Goal: Task Accomplishment & Management: Manage account settings

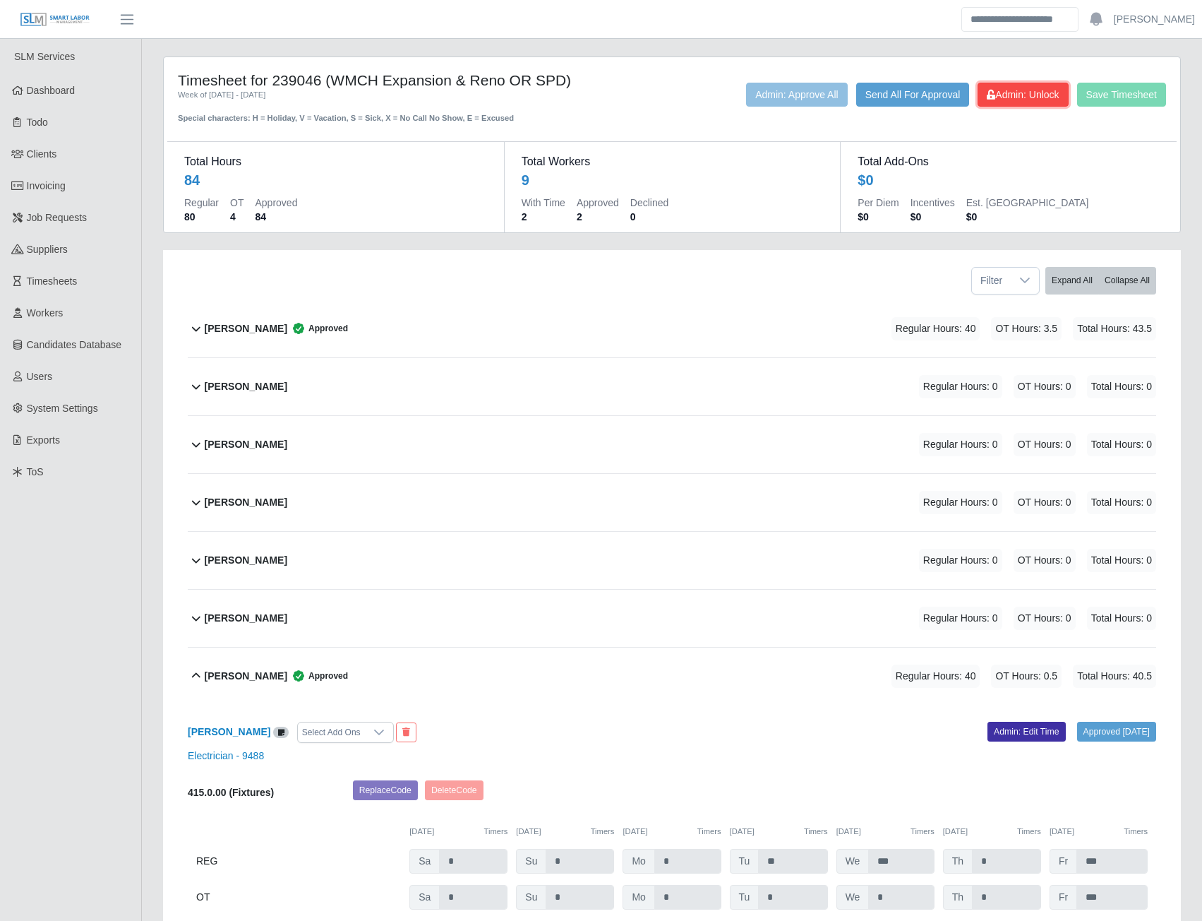
click at [1008, 100] on span "Admin: Unlock" at bounding box center [1023, 94] width 72 height 11
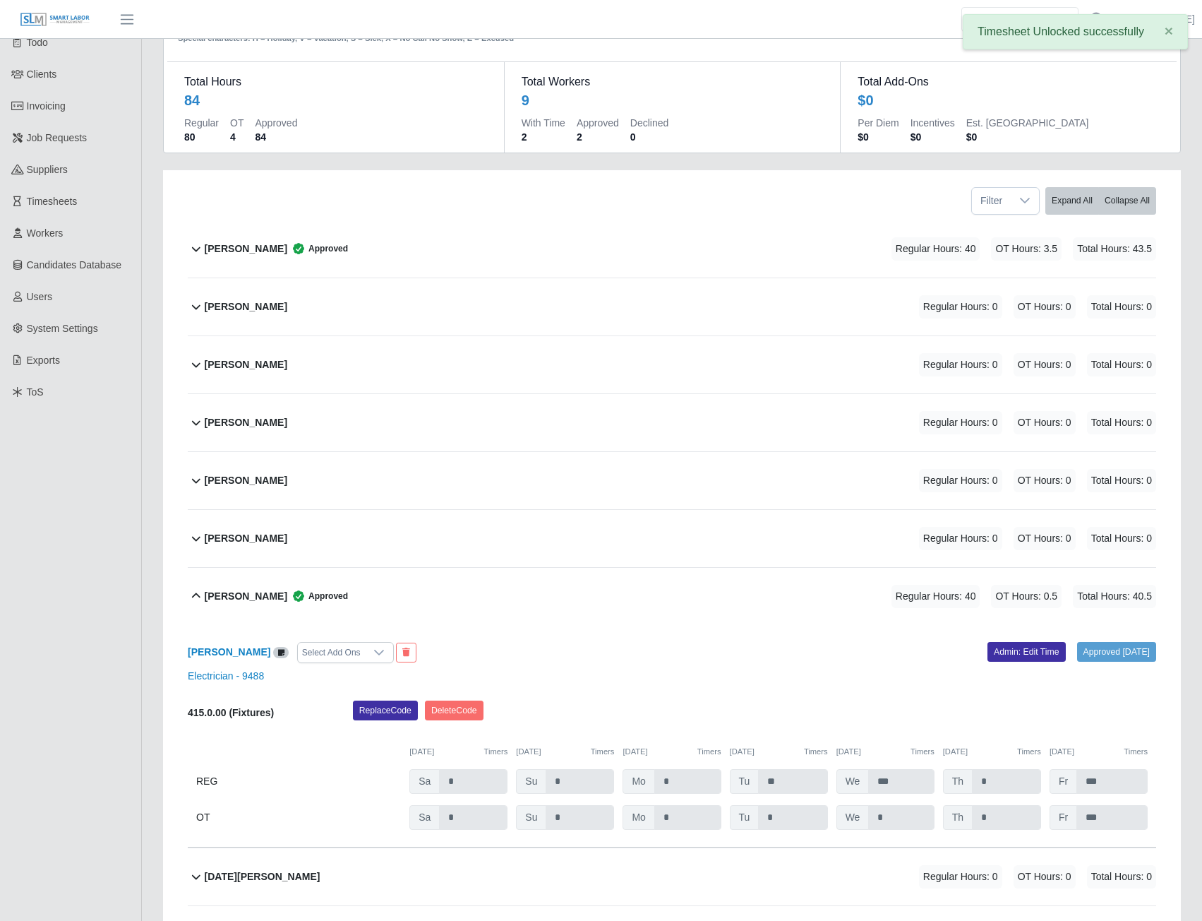
scroll to position [212, 0]
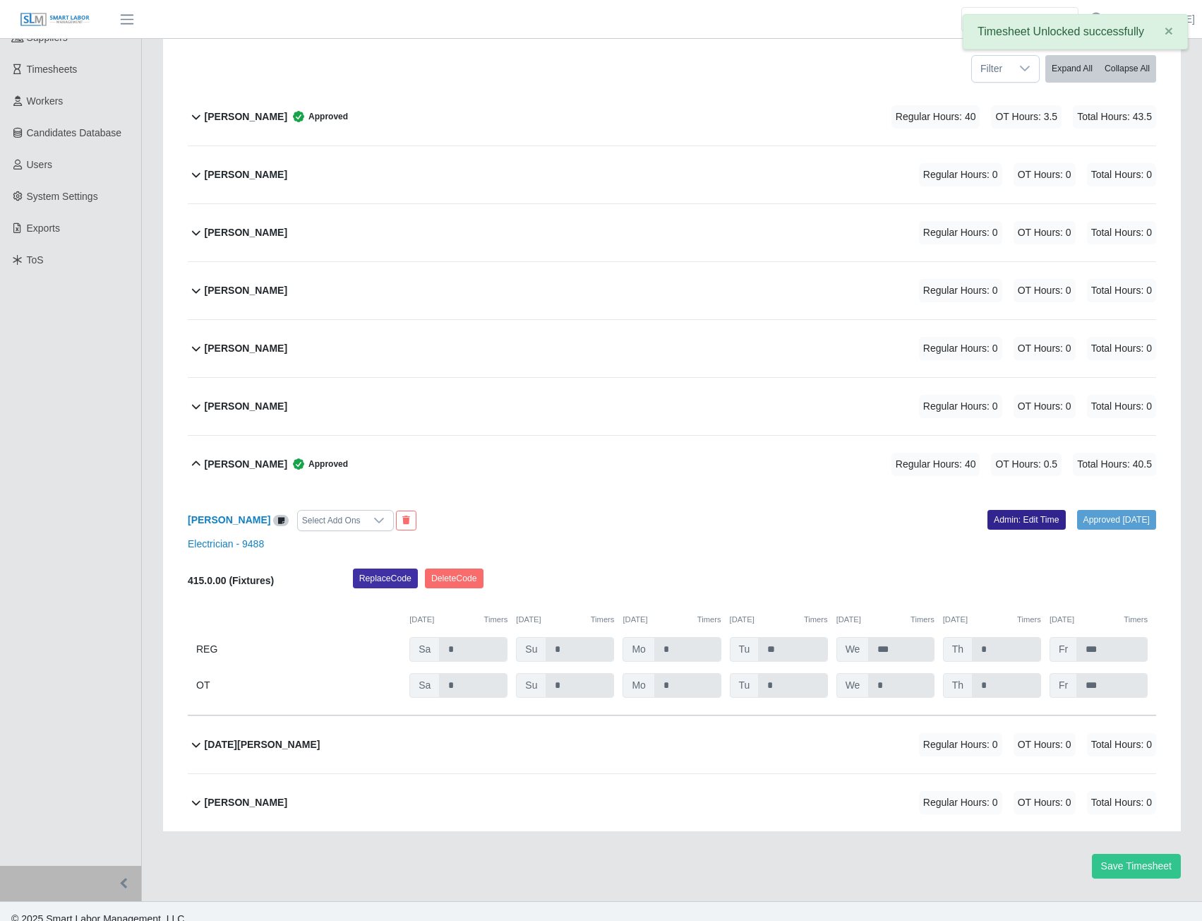
click at [1012, 514] on link "Admin: Edit Time" at bounding box center [1027, 520] width 78 height 20
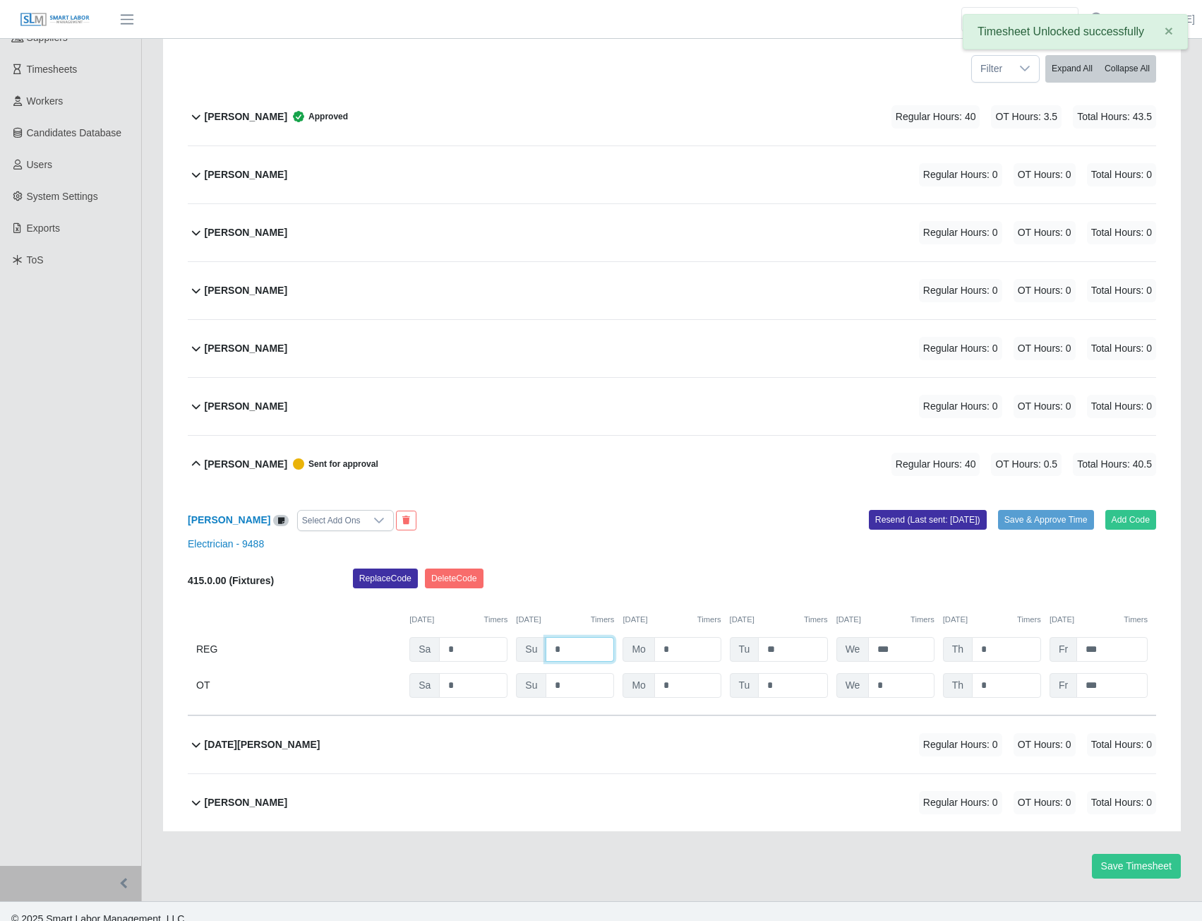
click at [580, 652] on input "*" at bounding box center [580, 649] width 68 height 25
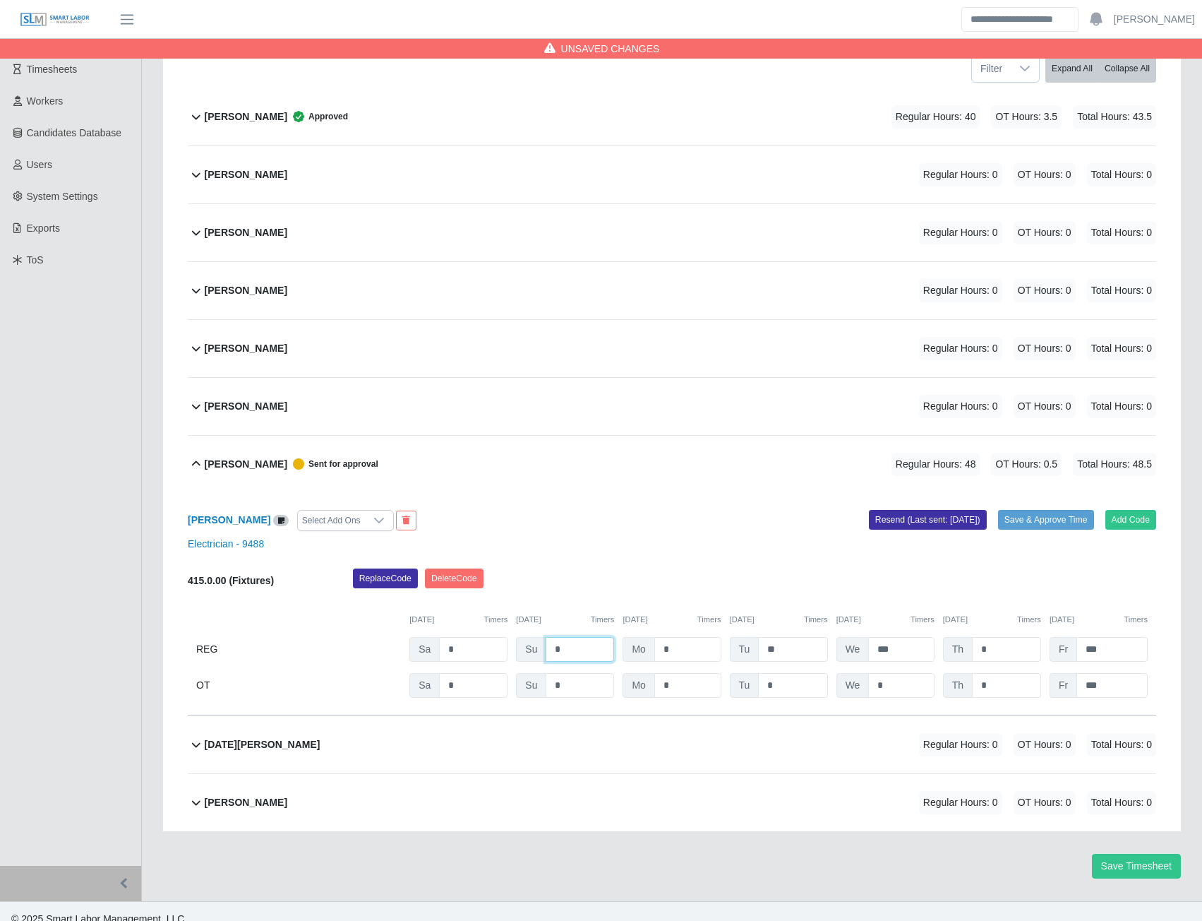
type input "*"
click at [1116, 651] on input "***" at bounding box center [1112, 649] width 71 height 25
type input "*"
click at [1123, 688] on input "***" at bounding box center [1112, 685] width 71 height 25
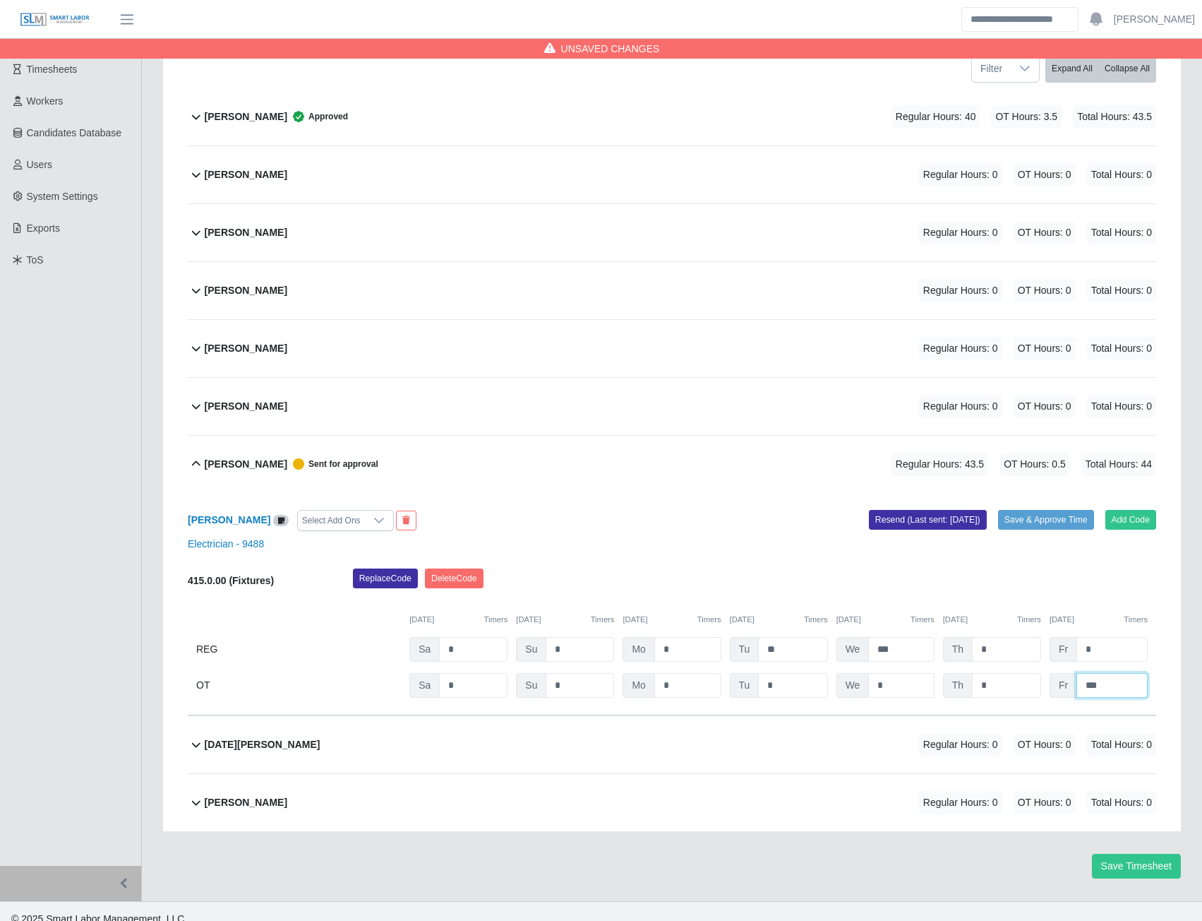
type input "*"
click at [991, 649] on input "*" at bounding box center [1006, 649] width 69 height 25
type input "***"
click at [988, 681] on input "*" at bounding box center [1006, 685] width 69 height 25
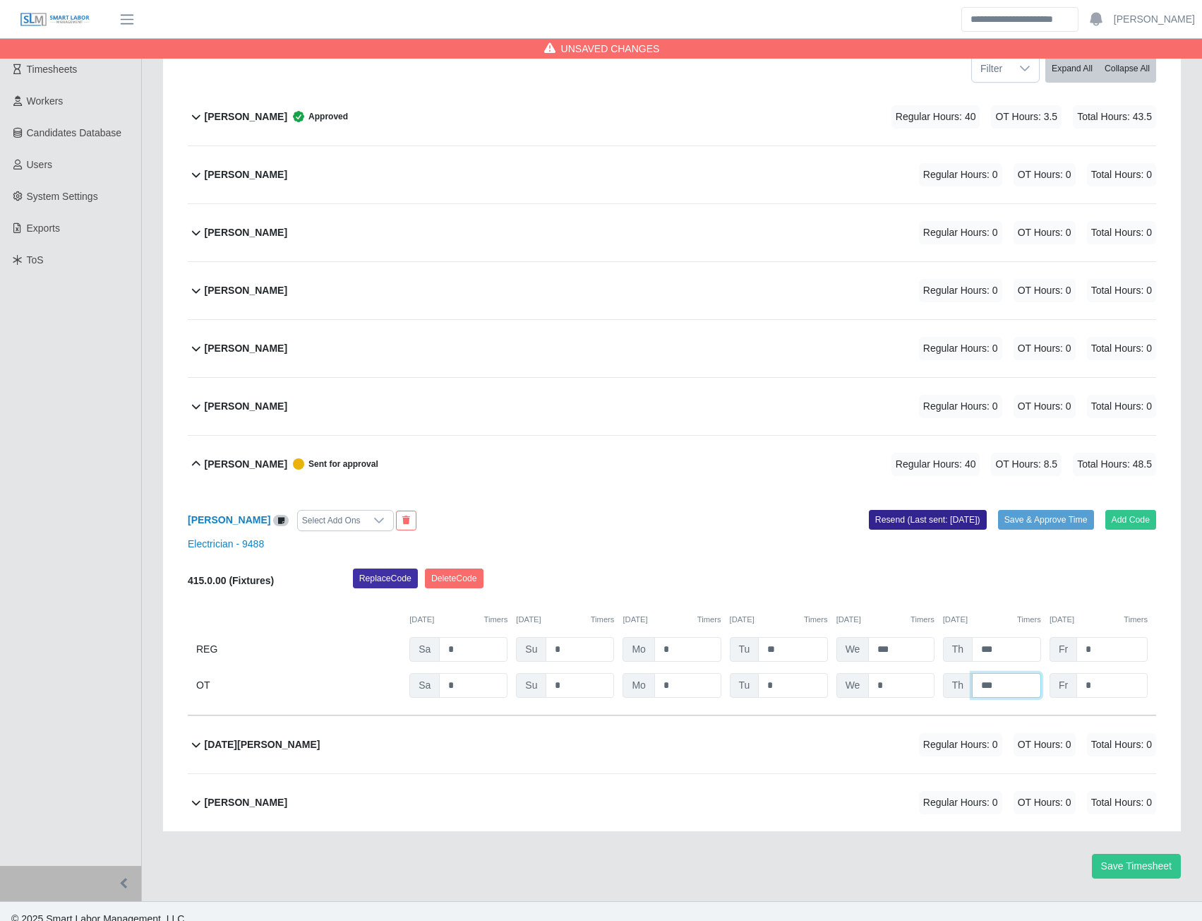
type input "***"
click at [923, 523] on button "Resend (Last sent: 09/09/2025)" at bounding box center [928, 520] width 118 height 20
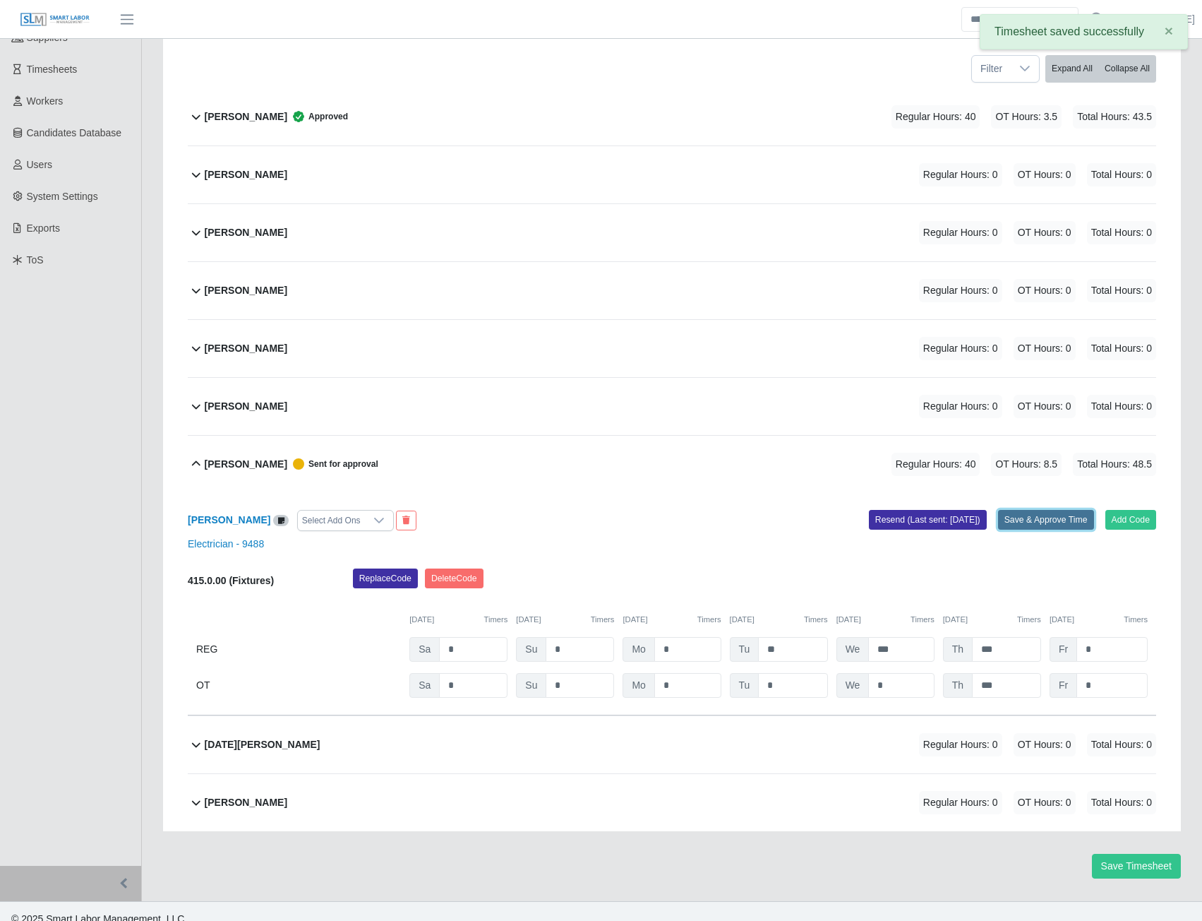
click at [1059, 526] on button "Save & Approve Time" at bounding box center [1046, 520] width 96 height 20
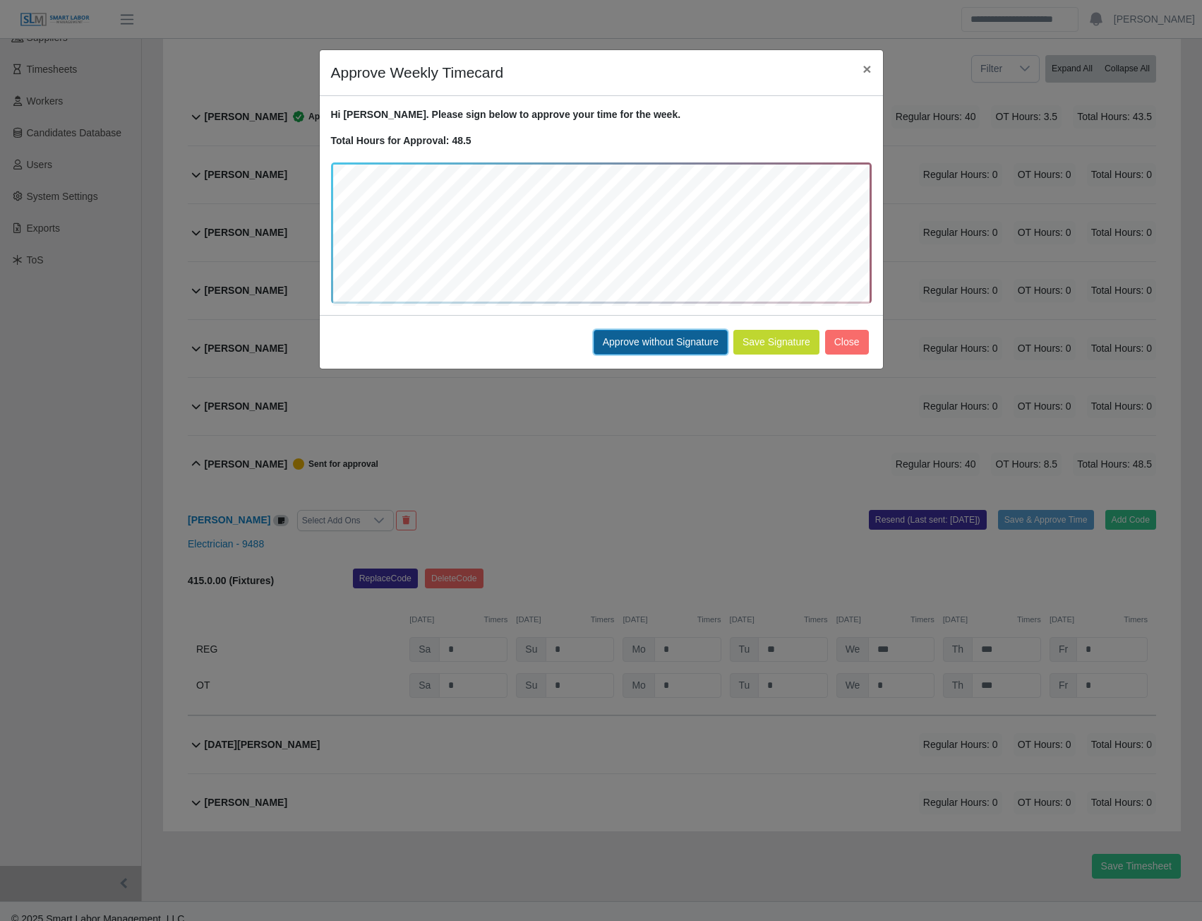
click at [674, 349] on button "Approve without Signature" at bounding box center [661, 342] width 134 height 25
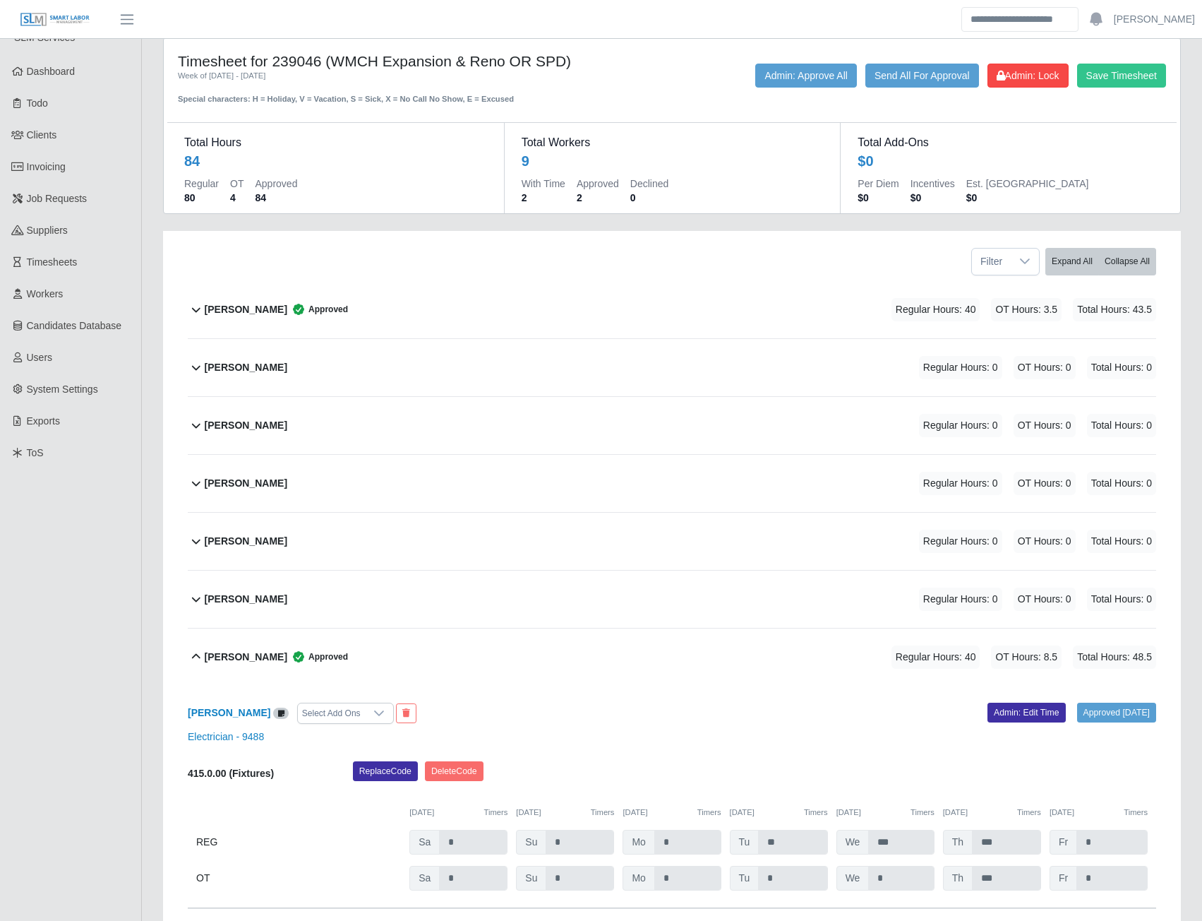
scroll to position [0, 0]
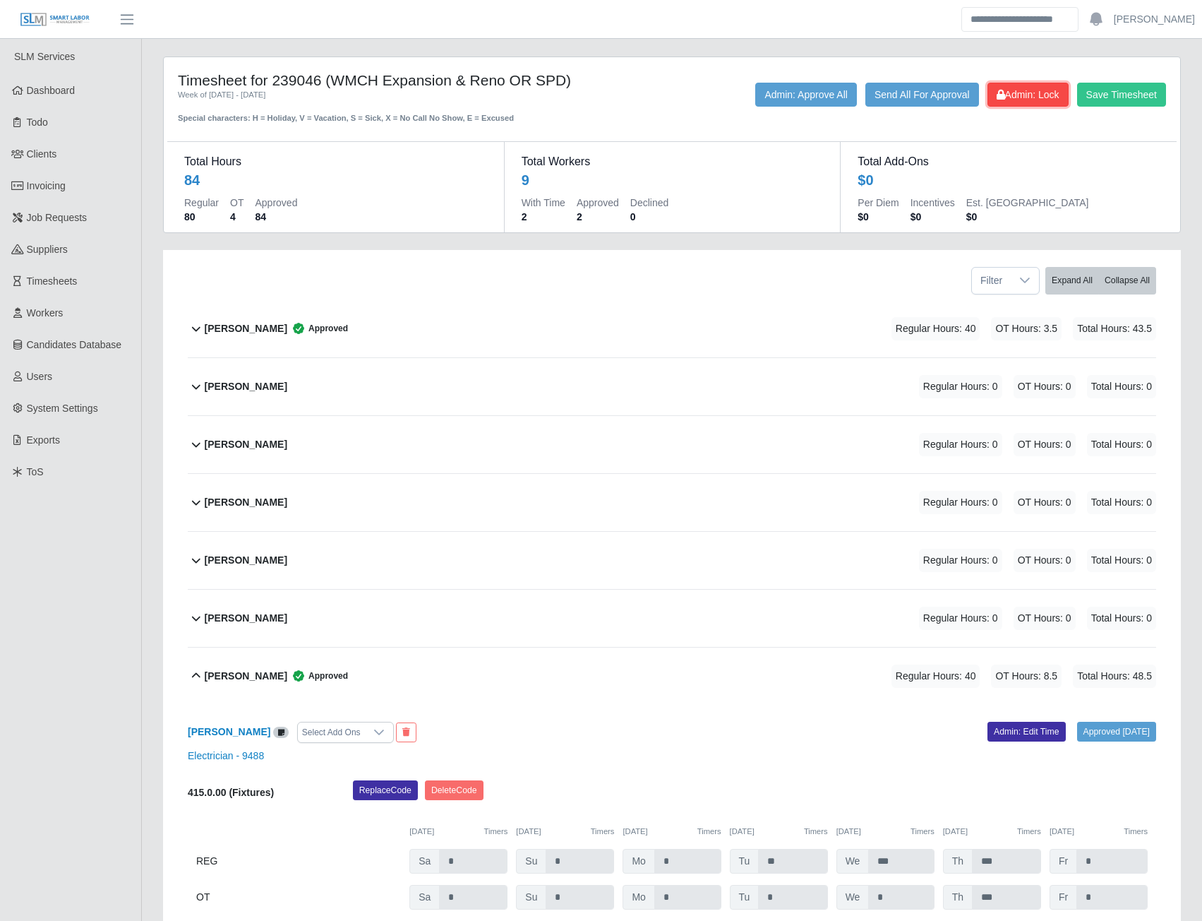
click at [1012, 100] on span "Admin: Lock" at bounding box center [1028, 94] width 63 height 11
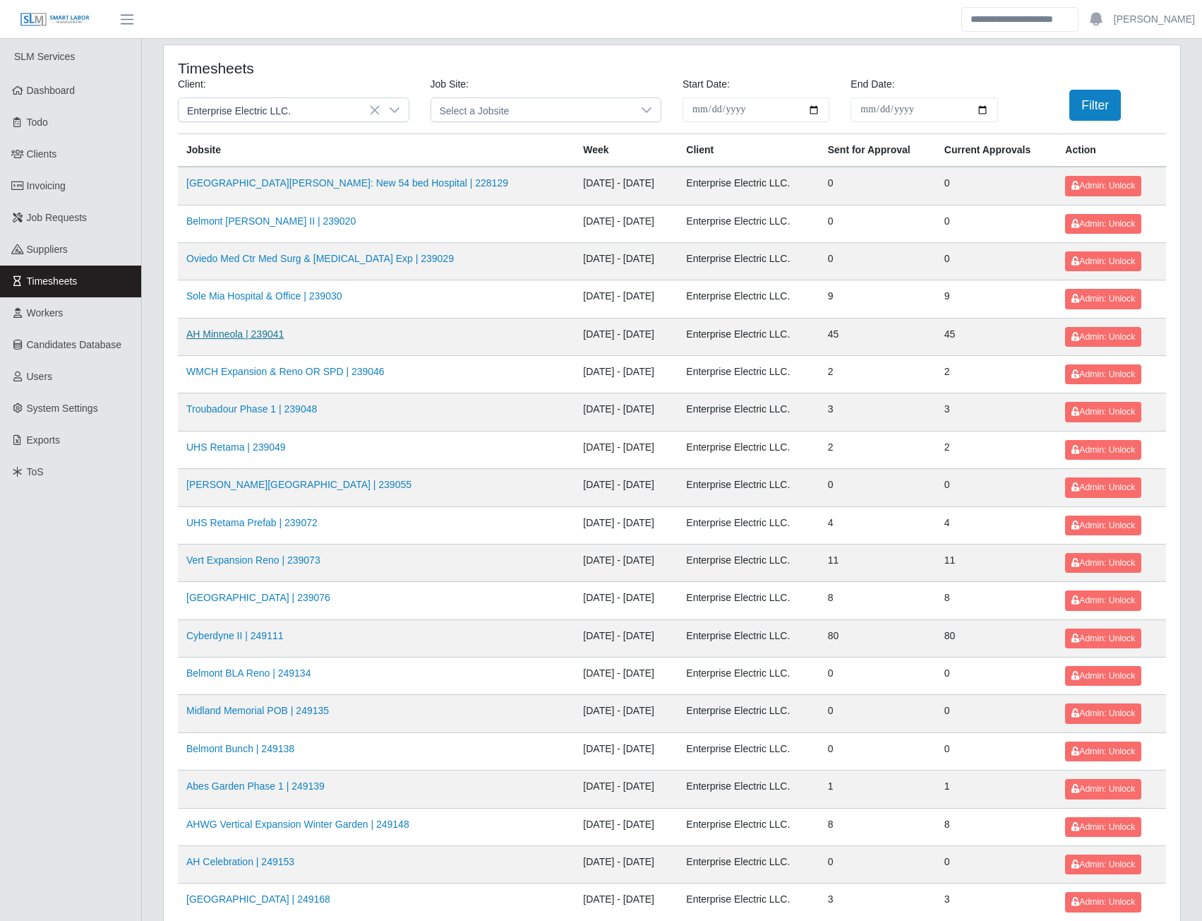
click at [234, 335] on link "AH Minneola | 239041" at bounding box center [234, 333] width 97 height 11
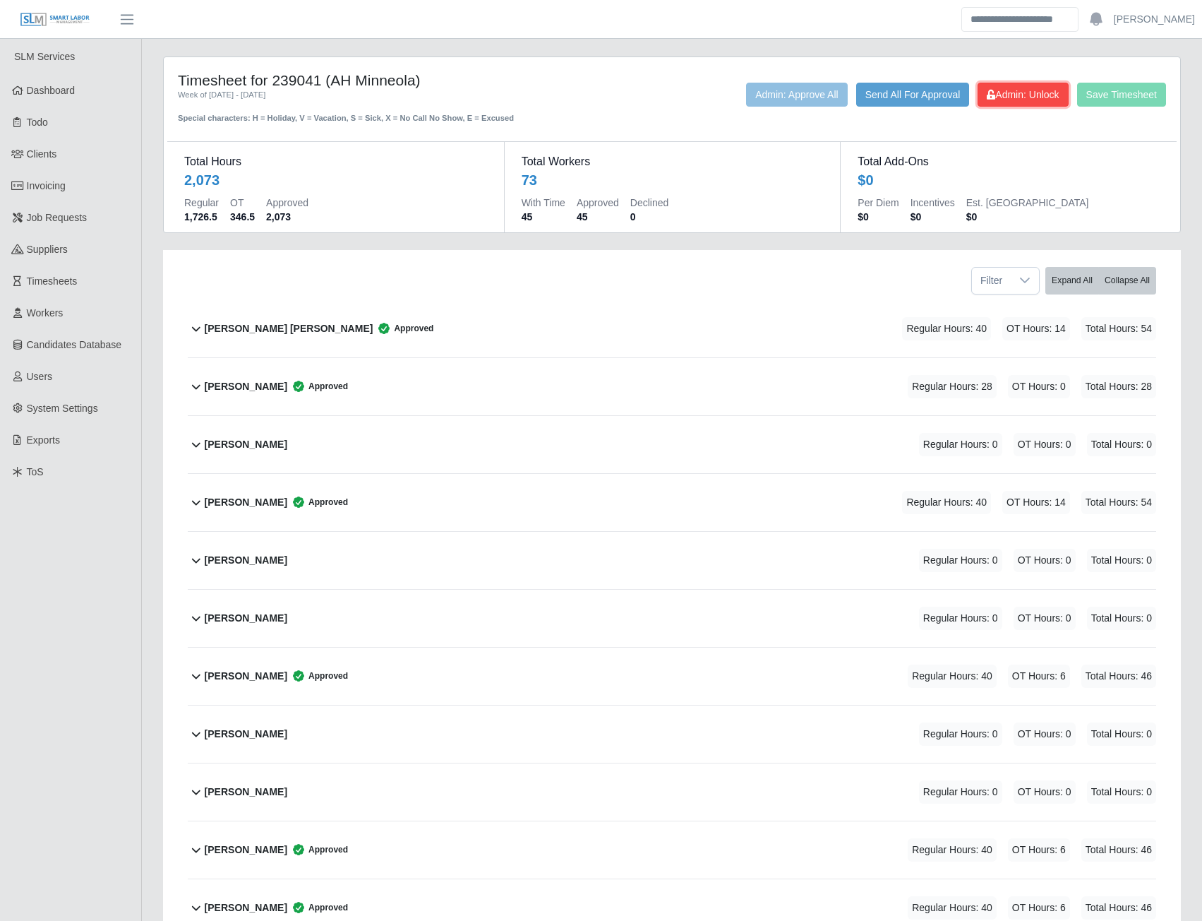
click at [1009, 86] on button "Admin: Unlock" at bounding box center [1023, 95] width 90 height 24
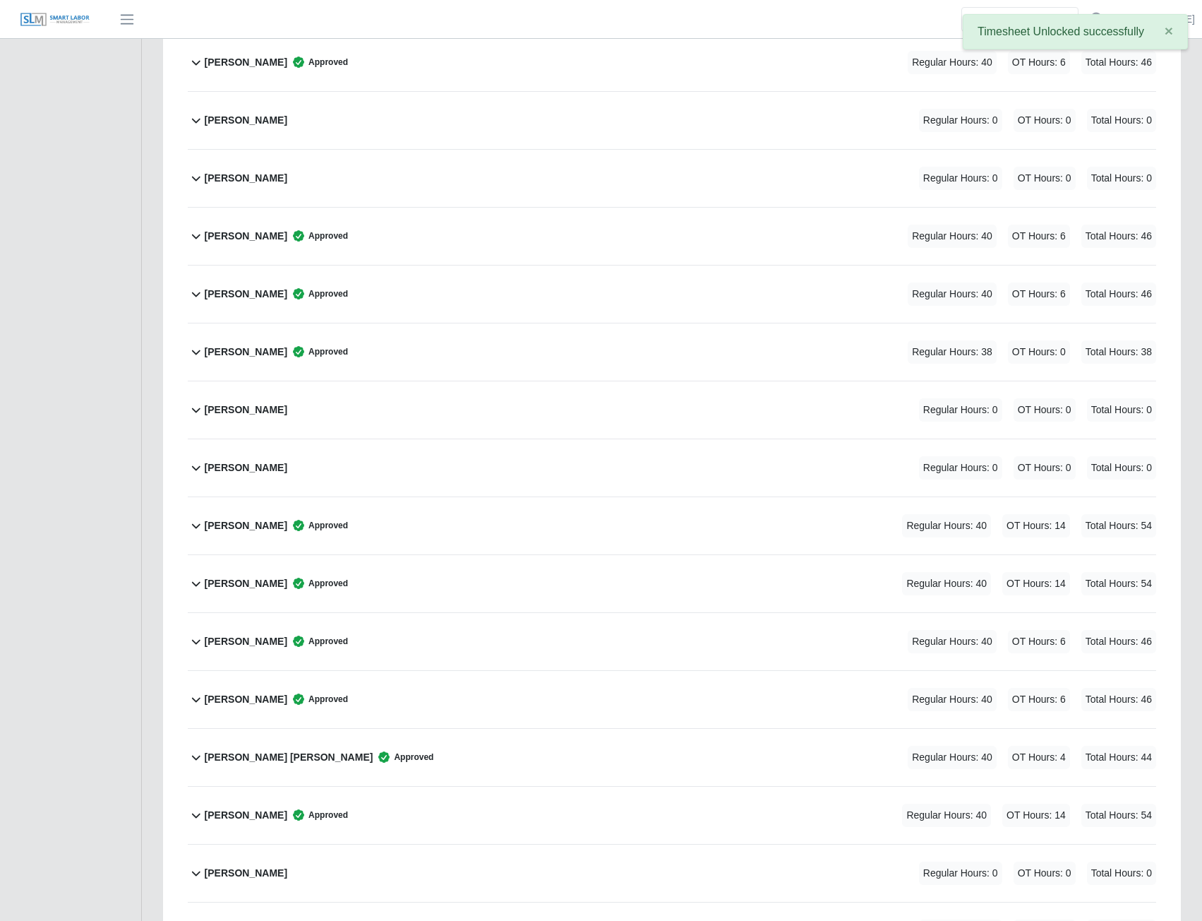
scroll to position [706, 0]
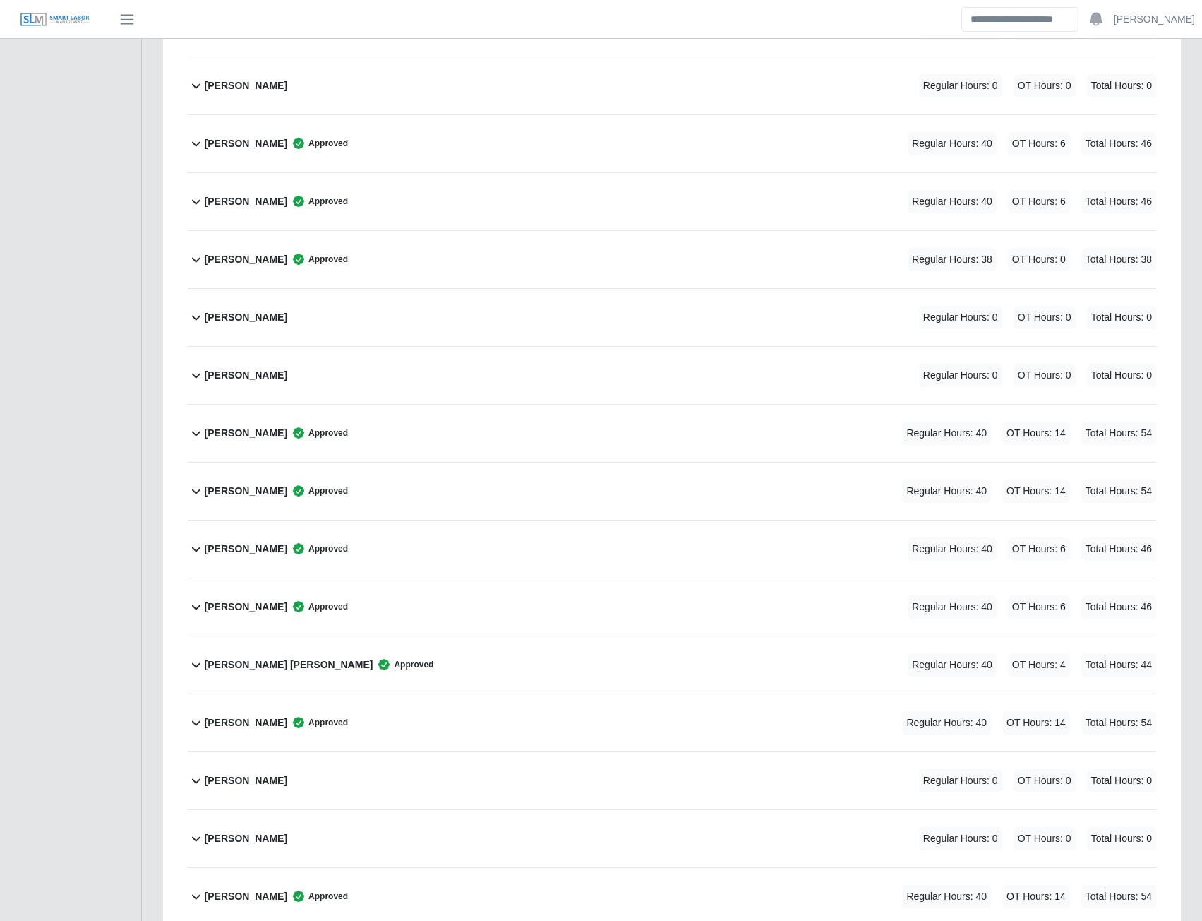
click at [241, 546] on b "Emir Revilla Reyes" at bounding box center [246, 549] width 83 height 15
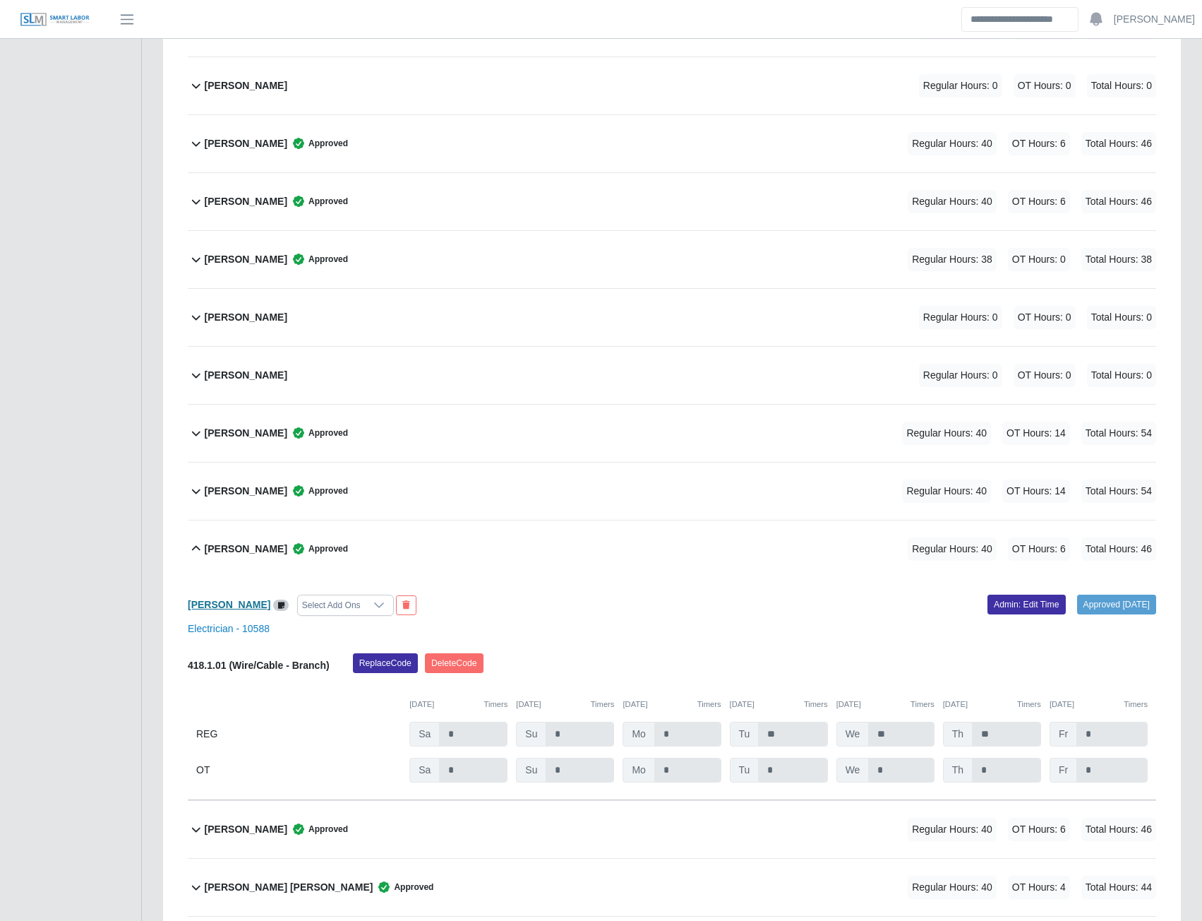
click at [232, 606] on b "Emir Revilla Reyes" at bounding box center [229, 604] width 83 height 11
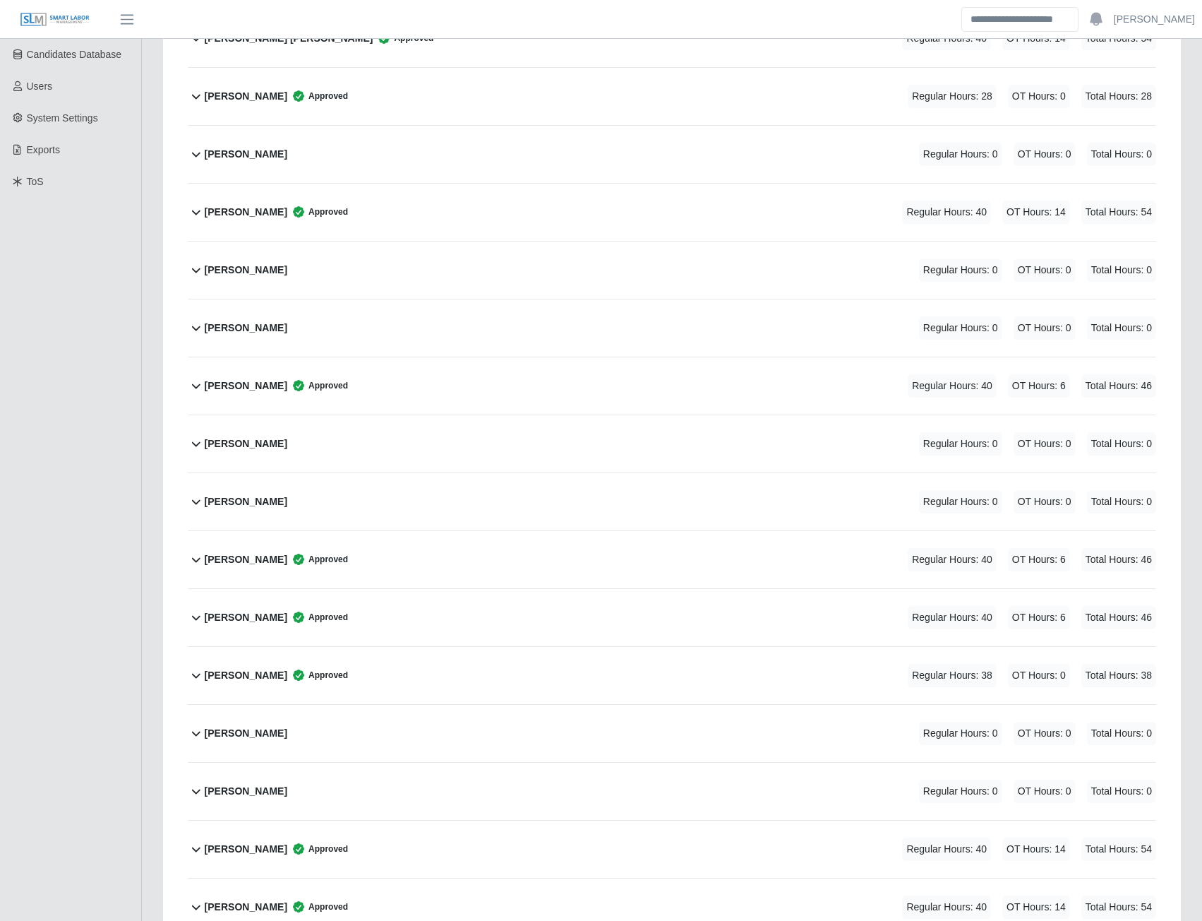
scroll to position [0, 0]
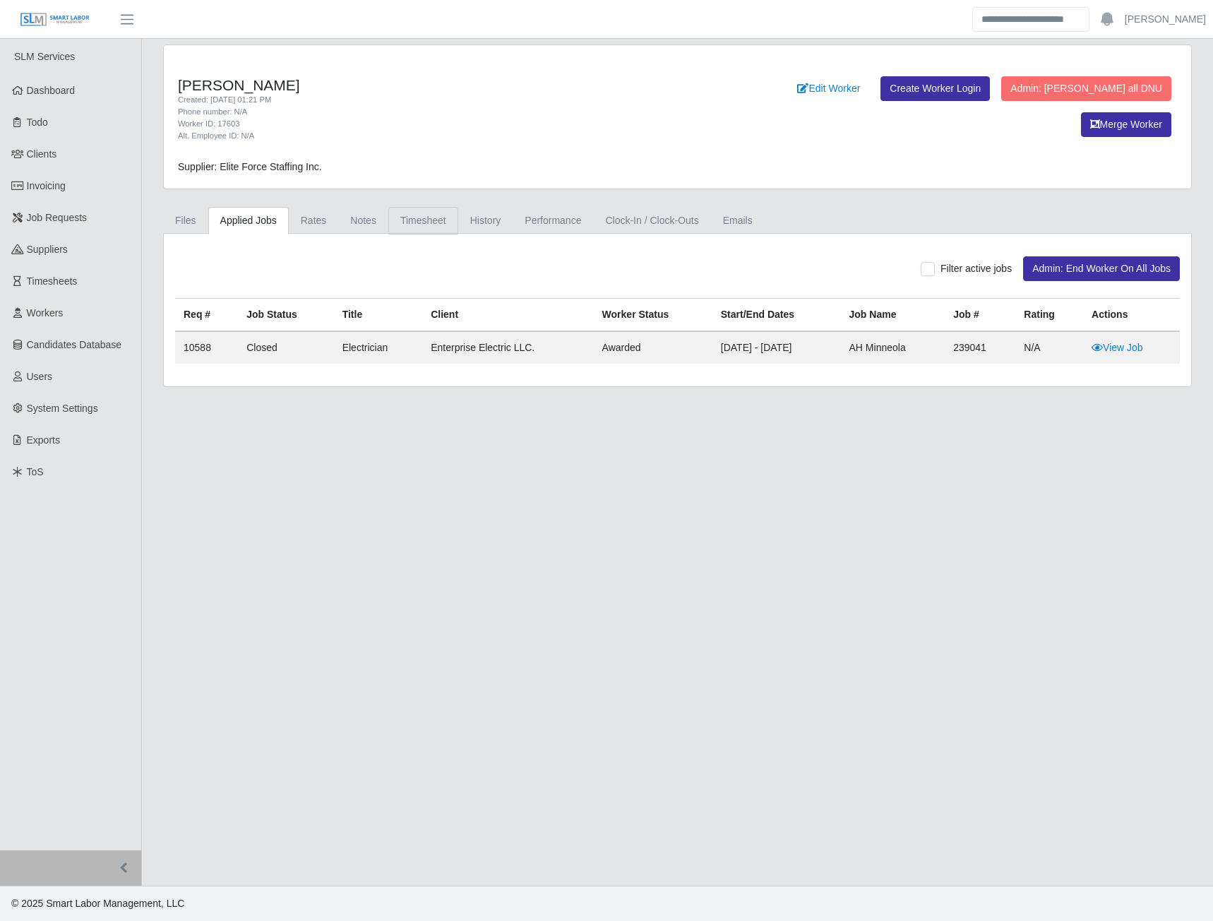
click at [407, 227] on link "Timesheet" at bounding box center [423, 221] width 70 height 28
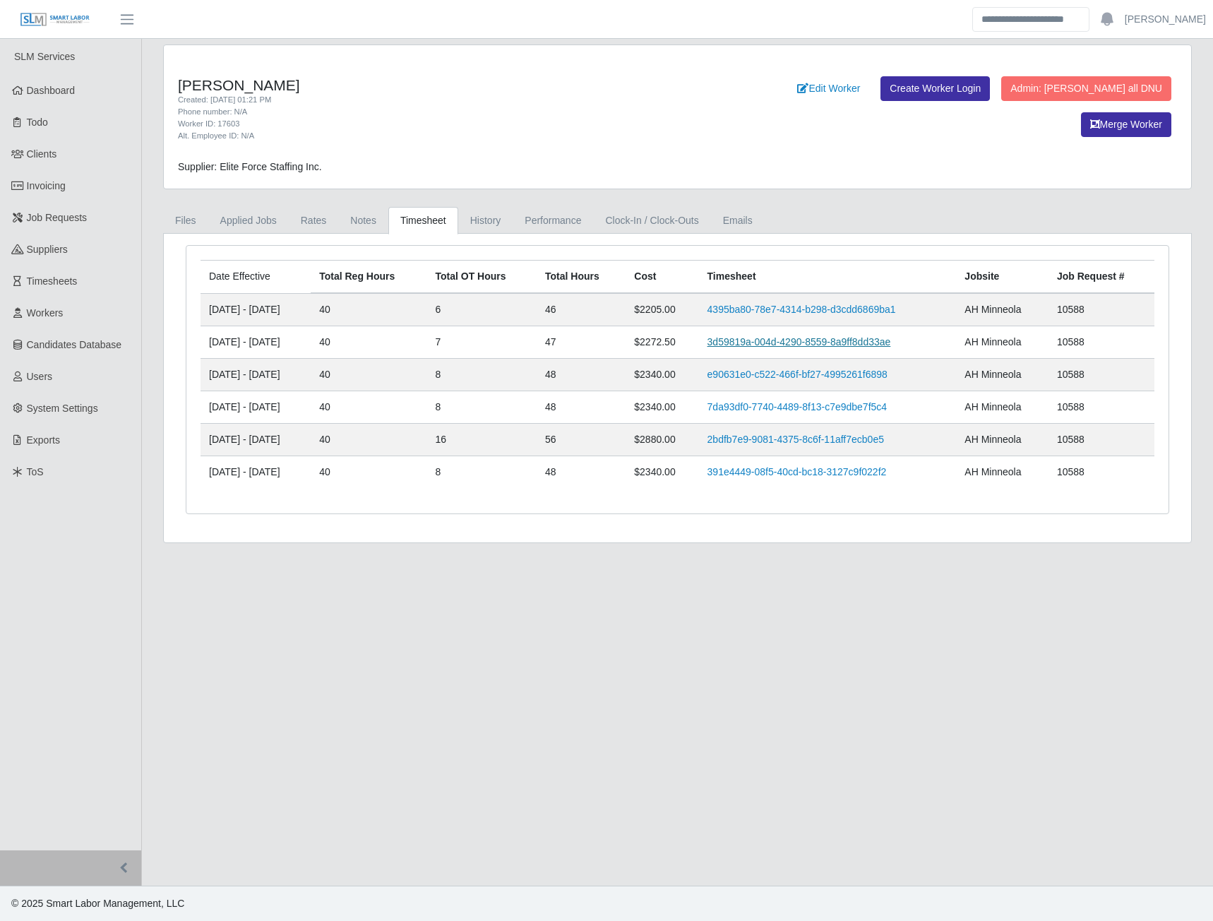
click at [753, 340] on link "3d59819a-004d-4290-8559-8a9ff8dd33ae" at bounding box center [799, 341] width 184 height 11
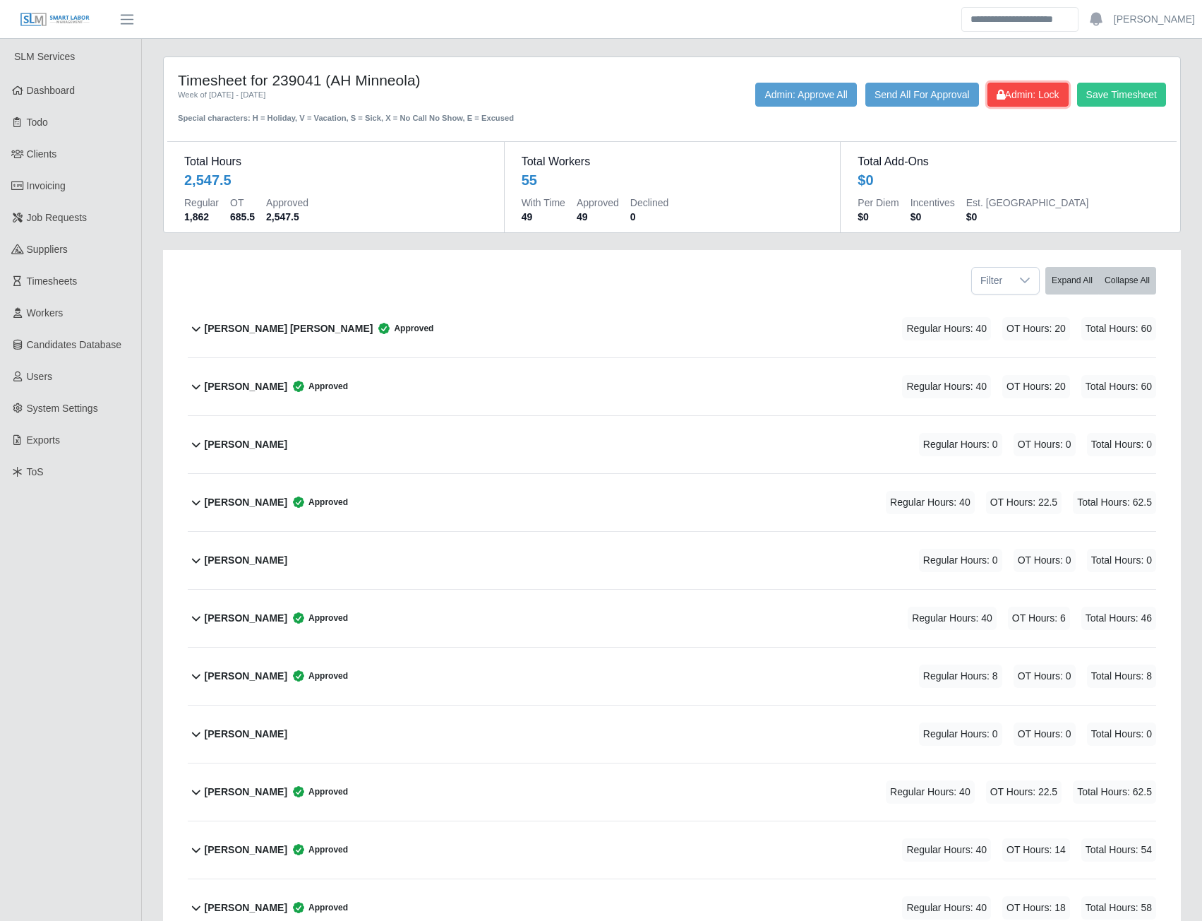
click at [1009, 94] on span "Admin: Lock" at bounding box center [1028, 94] width 63 height 11
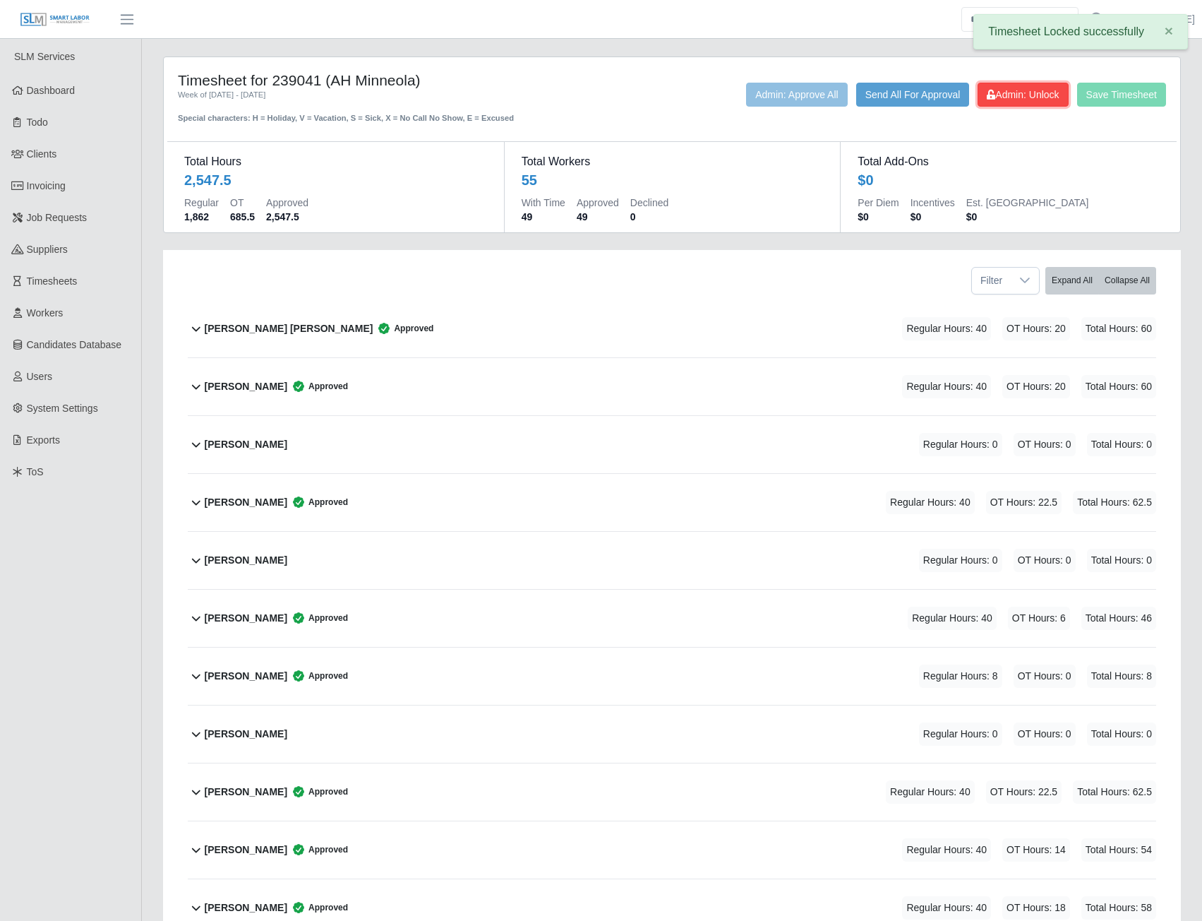
click at [1023, 99] on span "Admin: Unlock" at bounding box center [1023, 94] width 72 height 11
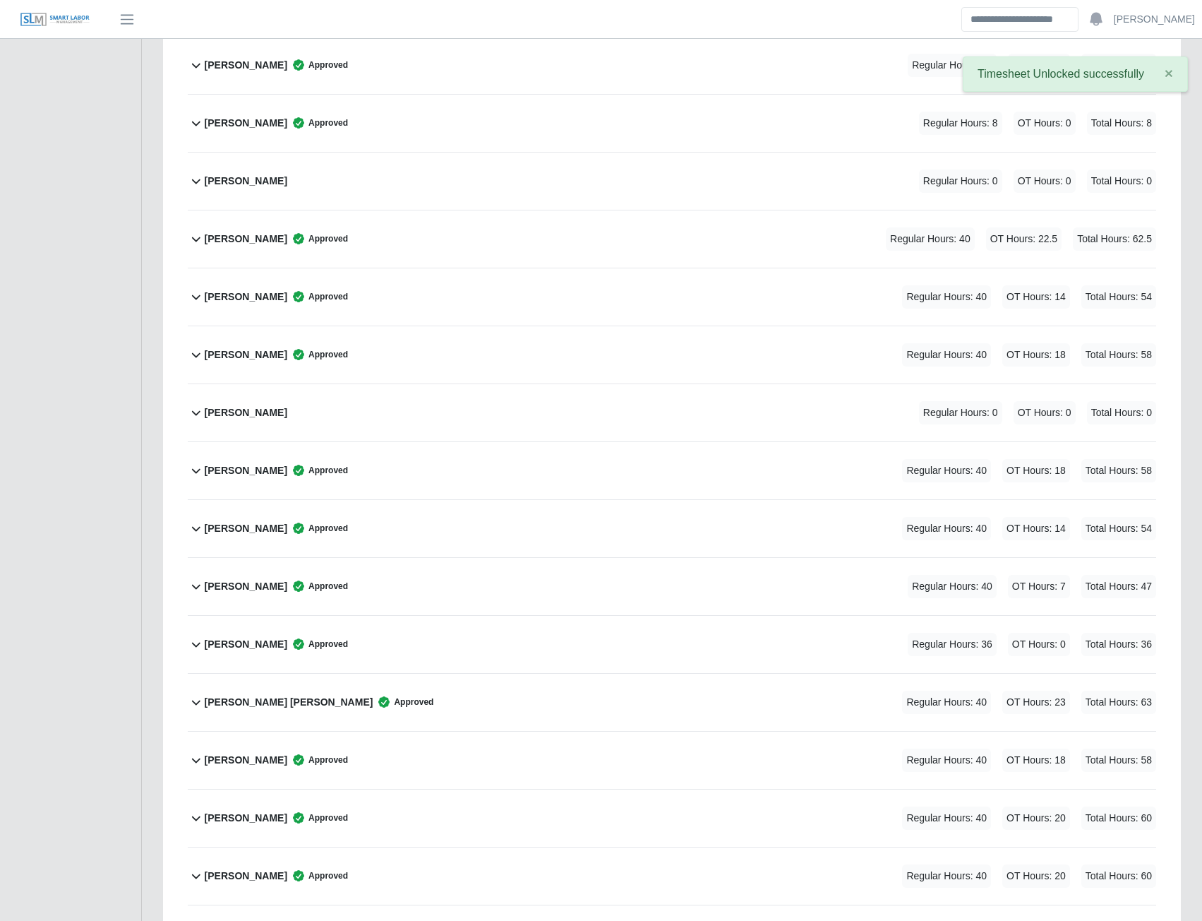
scroll to position [565, 0]
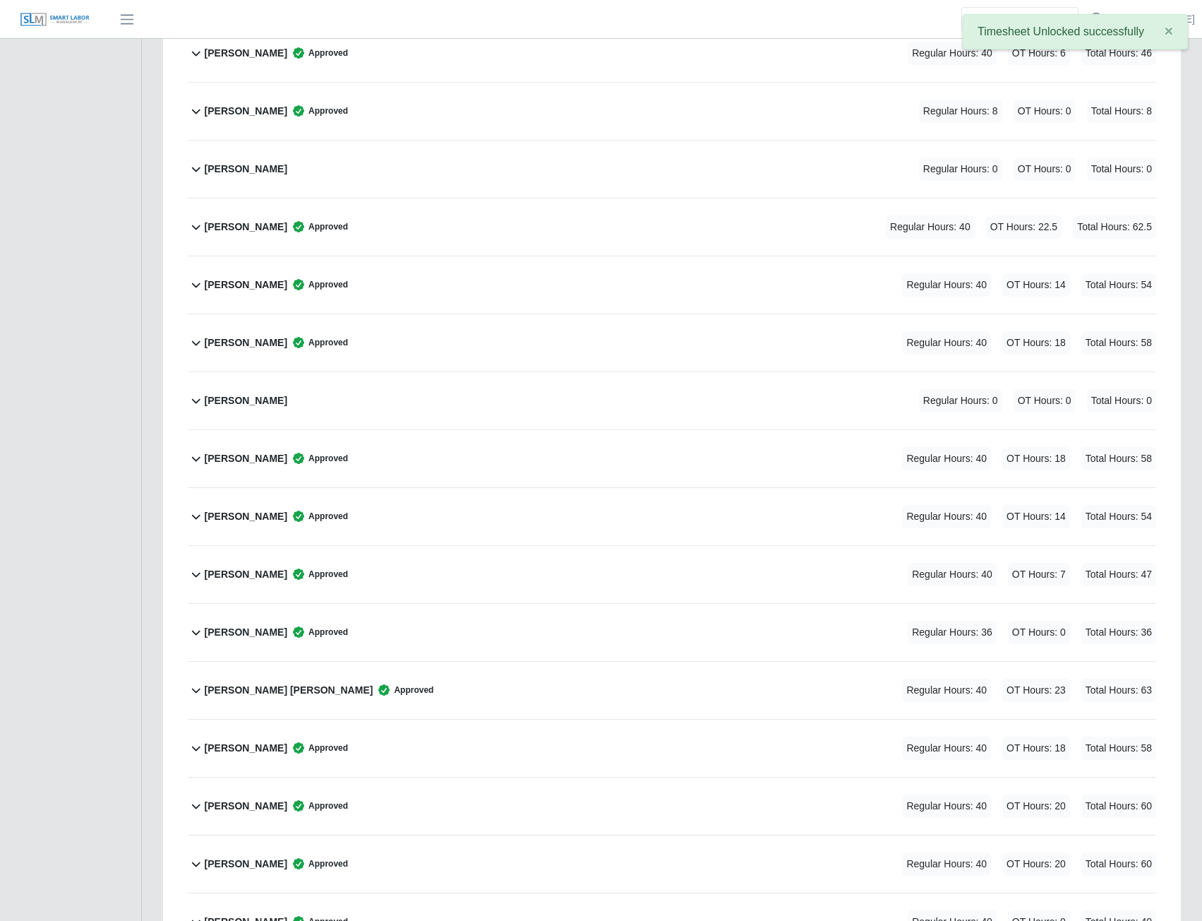
click at [230, 572] on b "Emir Revilla Reyes" at bounding box center [246, 574] width 83 height 15
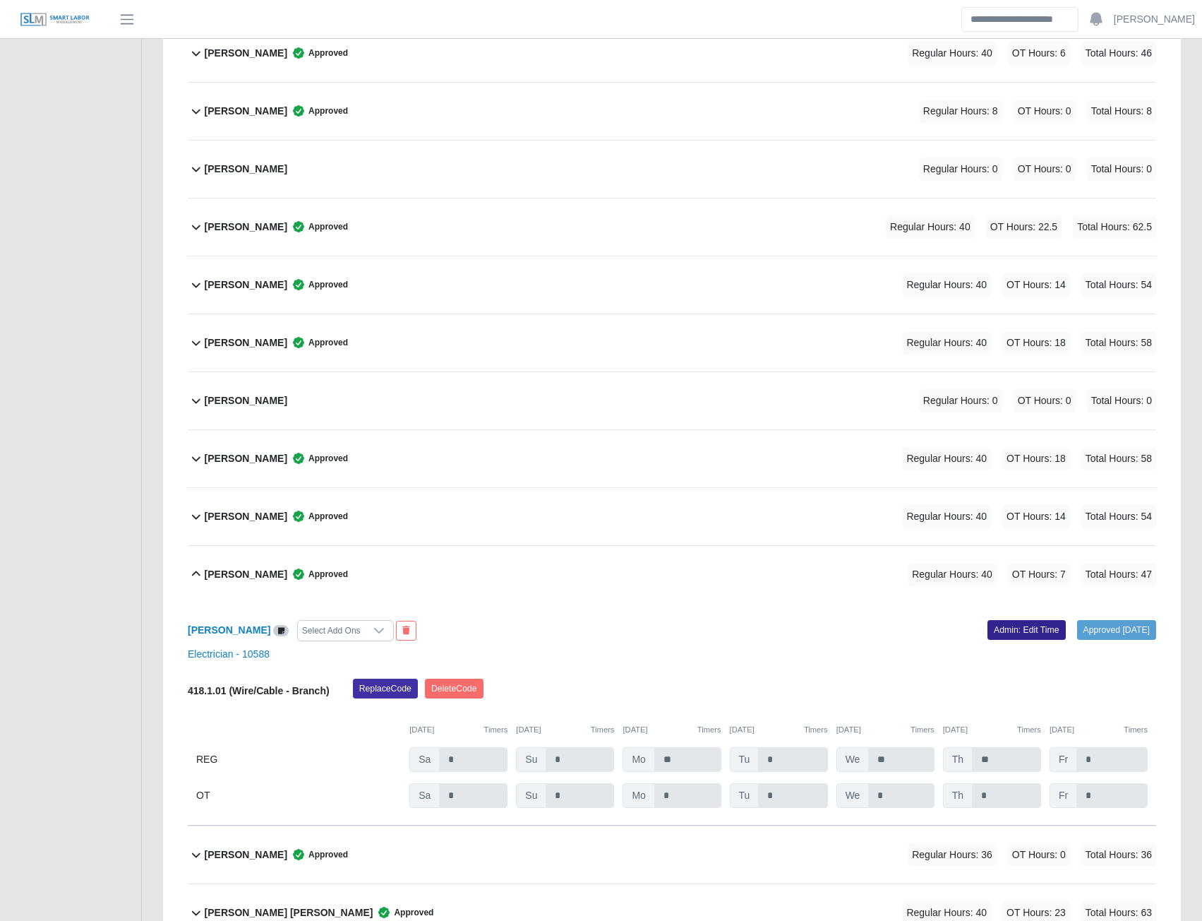
click at [999, 634] on link "Admin: Edit Time" at bounding box center [1027, 630] width 78 height 20
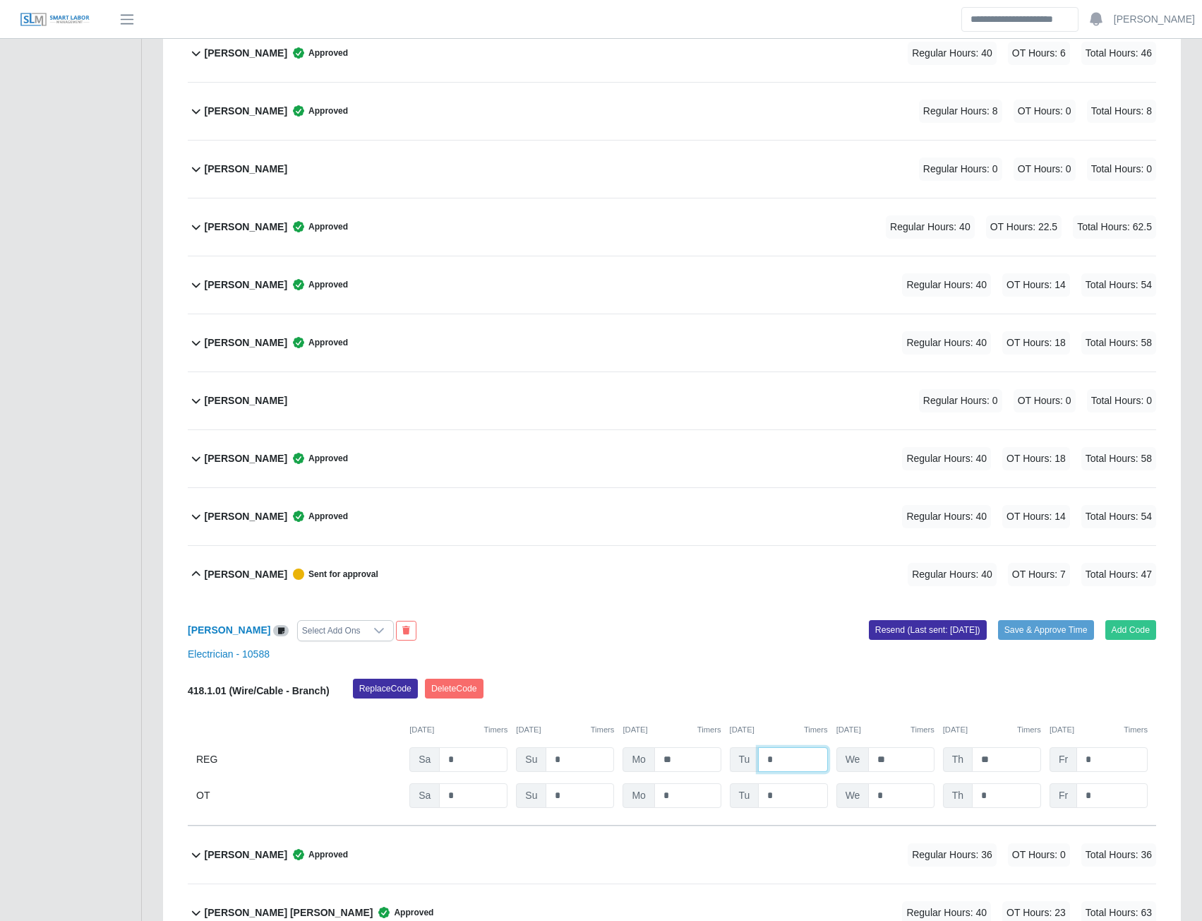
click at [789, 766] on input "*" at bounding box center [792, 759] width 69 height 25
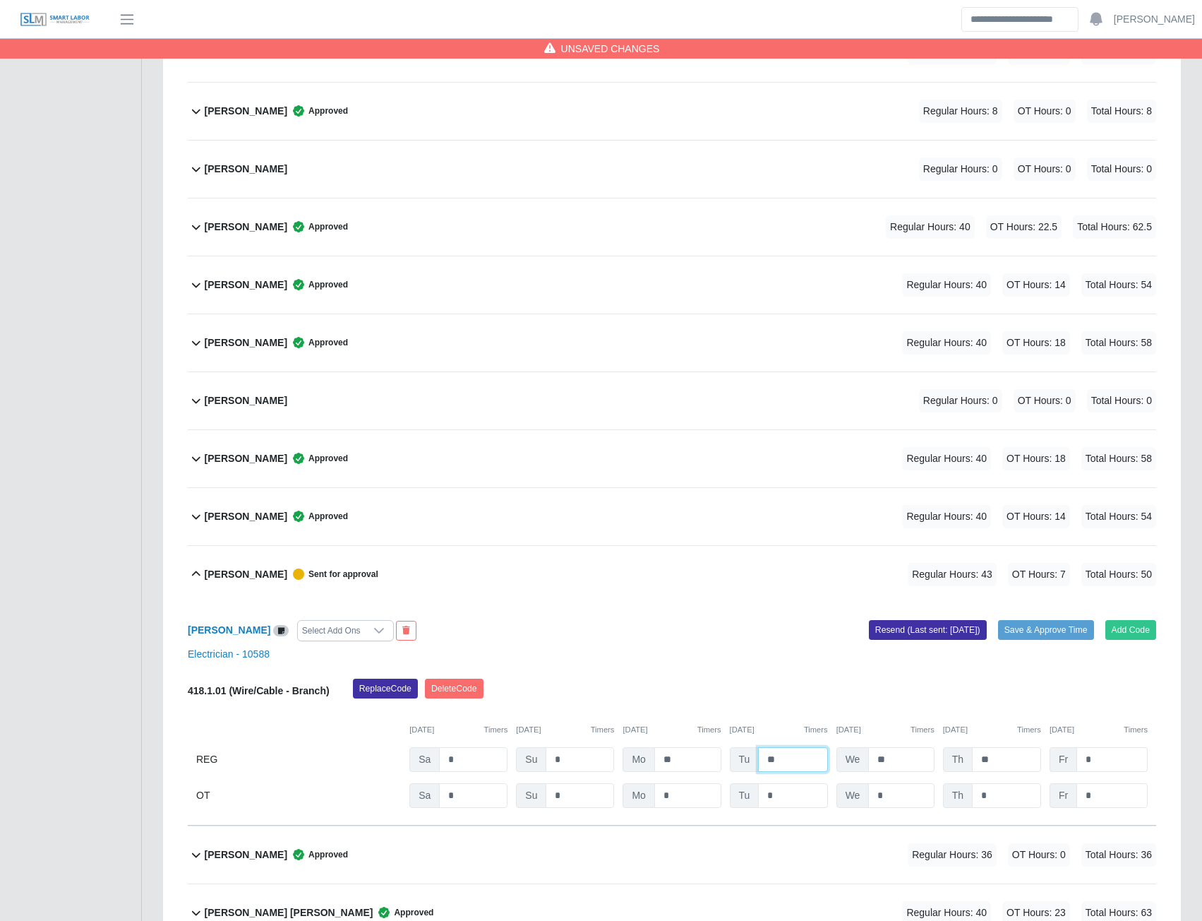
type input "**"
click at [1097, 759] on input "*" at bounding box center [1112, 759] width 71 height 25
type input "*"
click at [1105, 802] on input "*" at bounding box center [1112, 795] width 71 height 25
type input "*"
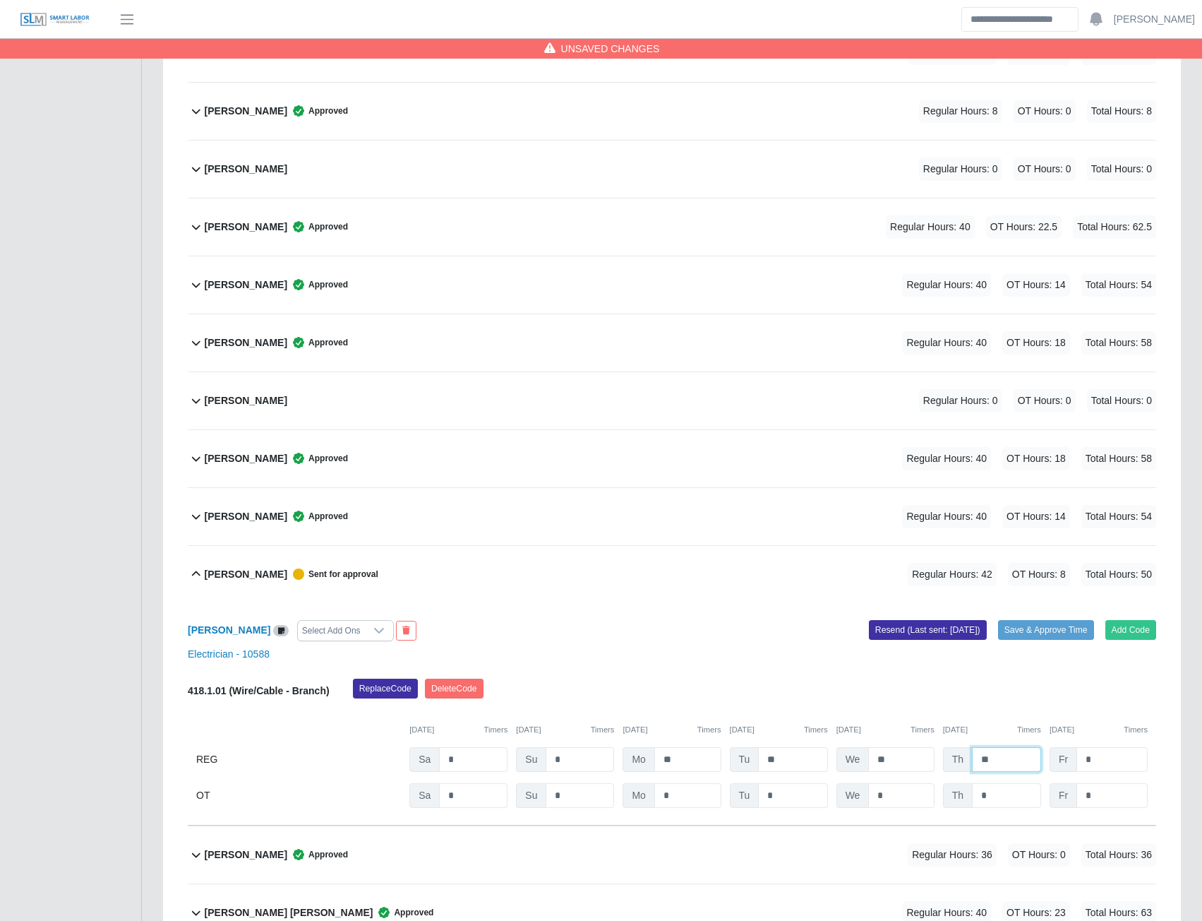
click at [1008, 758] on input "**" at bounding box center [1006, 759] width 69 height 25
type input "*"
click at [938, 629] on button "Resend (Last sent: 09/02/2025)" at bounding box center [928, 630] width 118 height 20
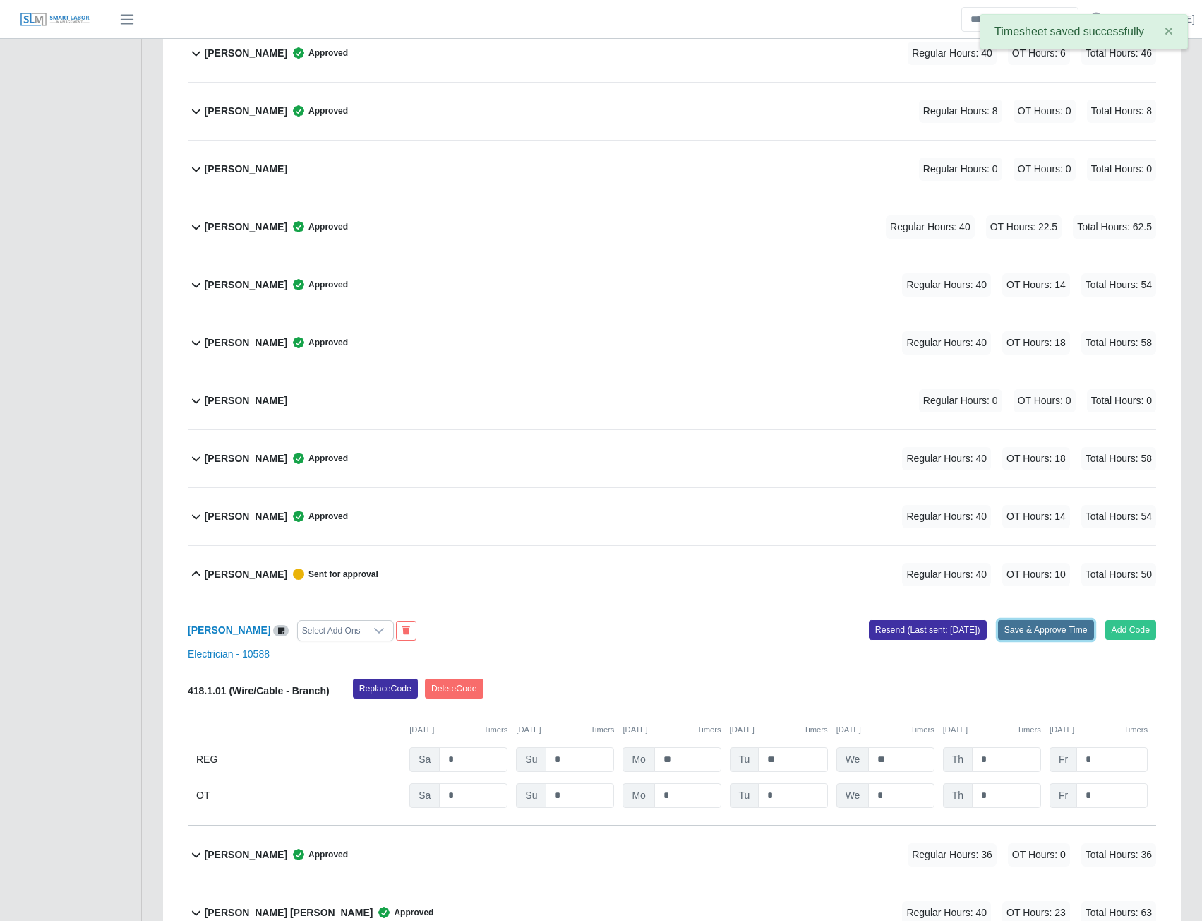
click at [1039, 633] on button "Save & Approve Time" at bounding box center [1046, 630] width 96 height 20
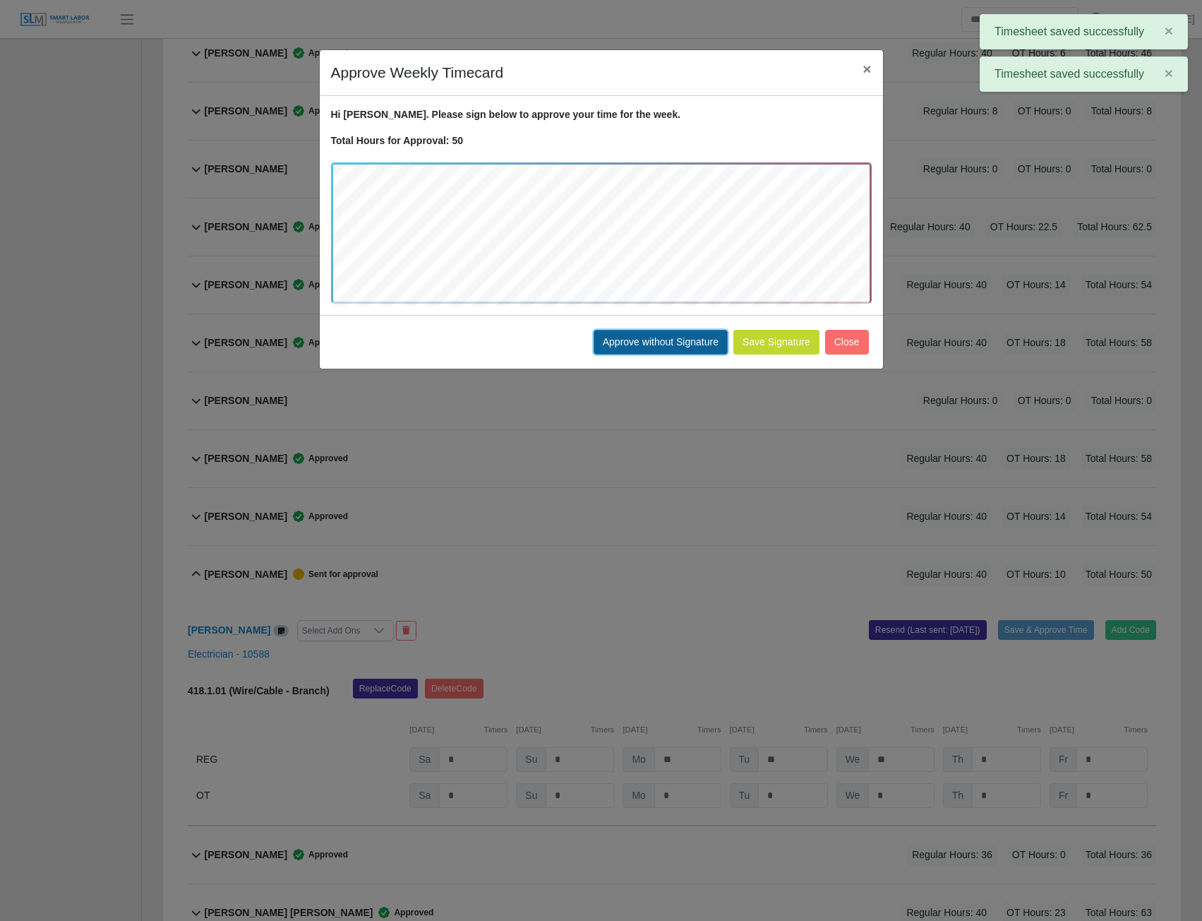
click at [683, 345] on button "Approve without Signature" at bounding box center [661, 342] width 134 height 25
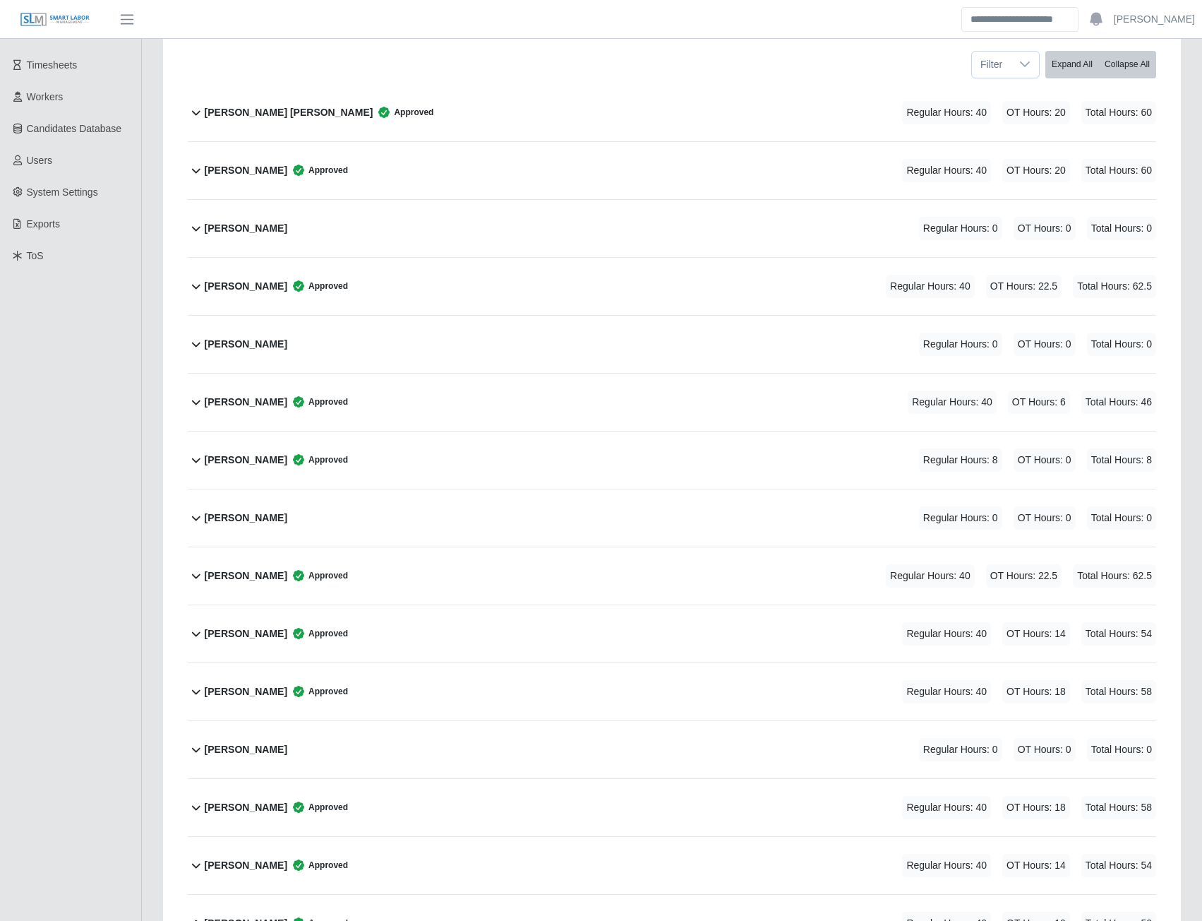
scroll to position [0, 0]
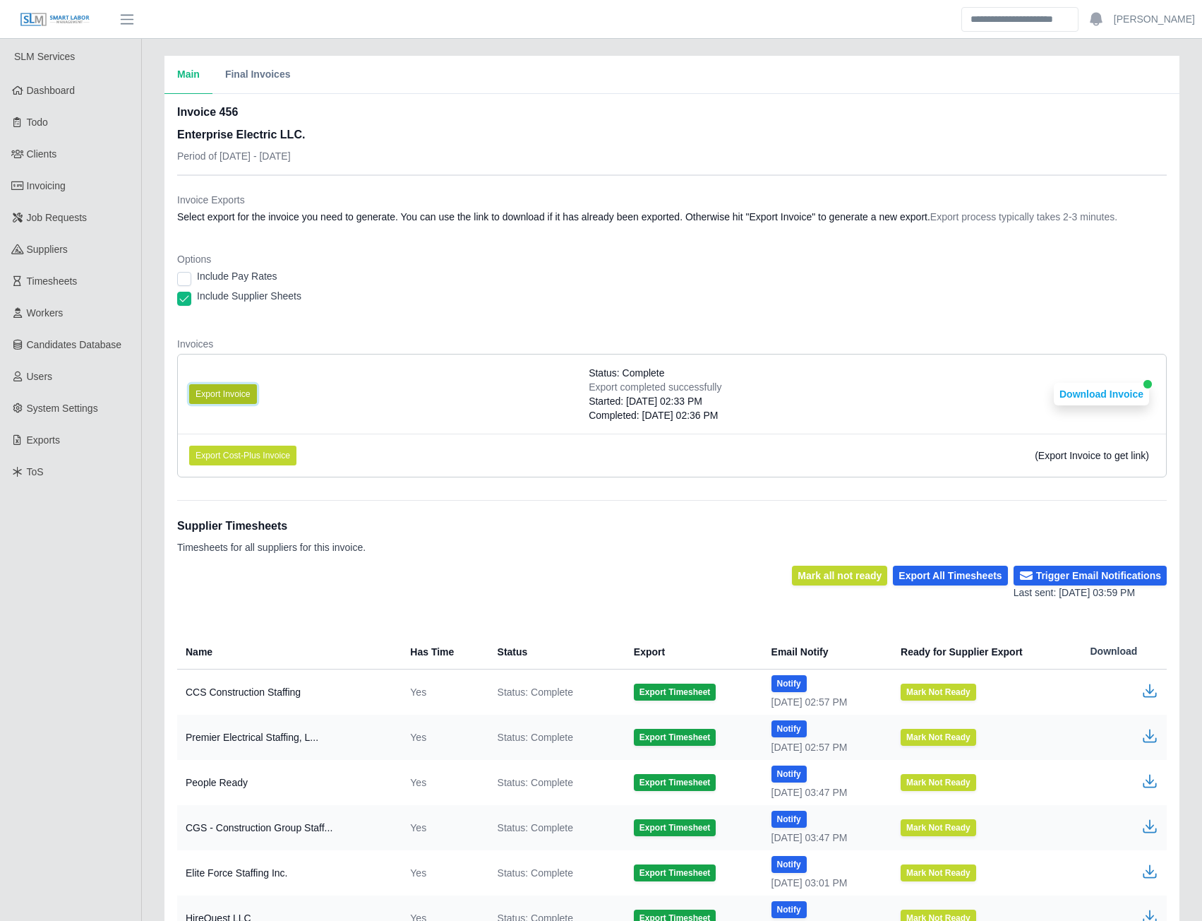
click at [220, 393] on button "Export Invoice" at bounding box center [223, 394] width 68 height 20
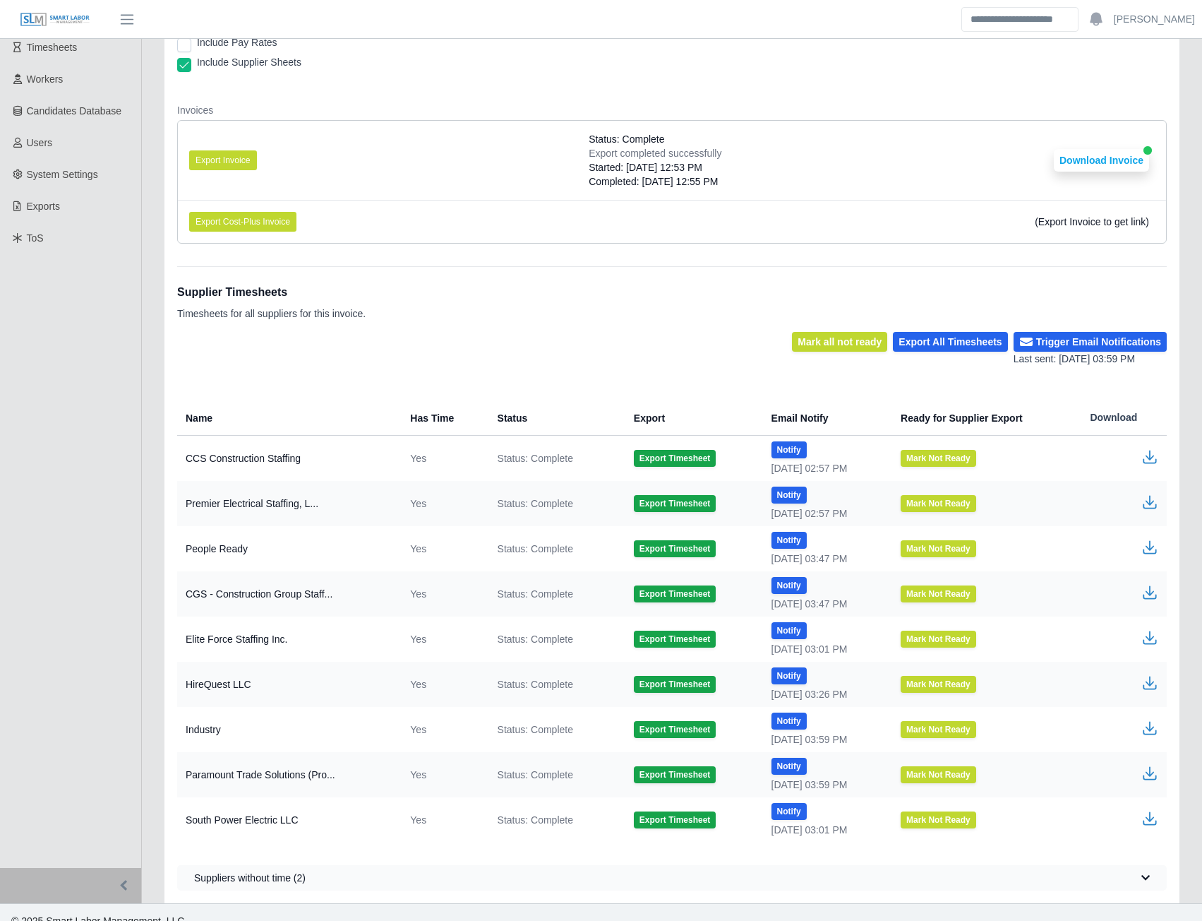
scroll to position [251, 0]
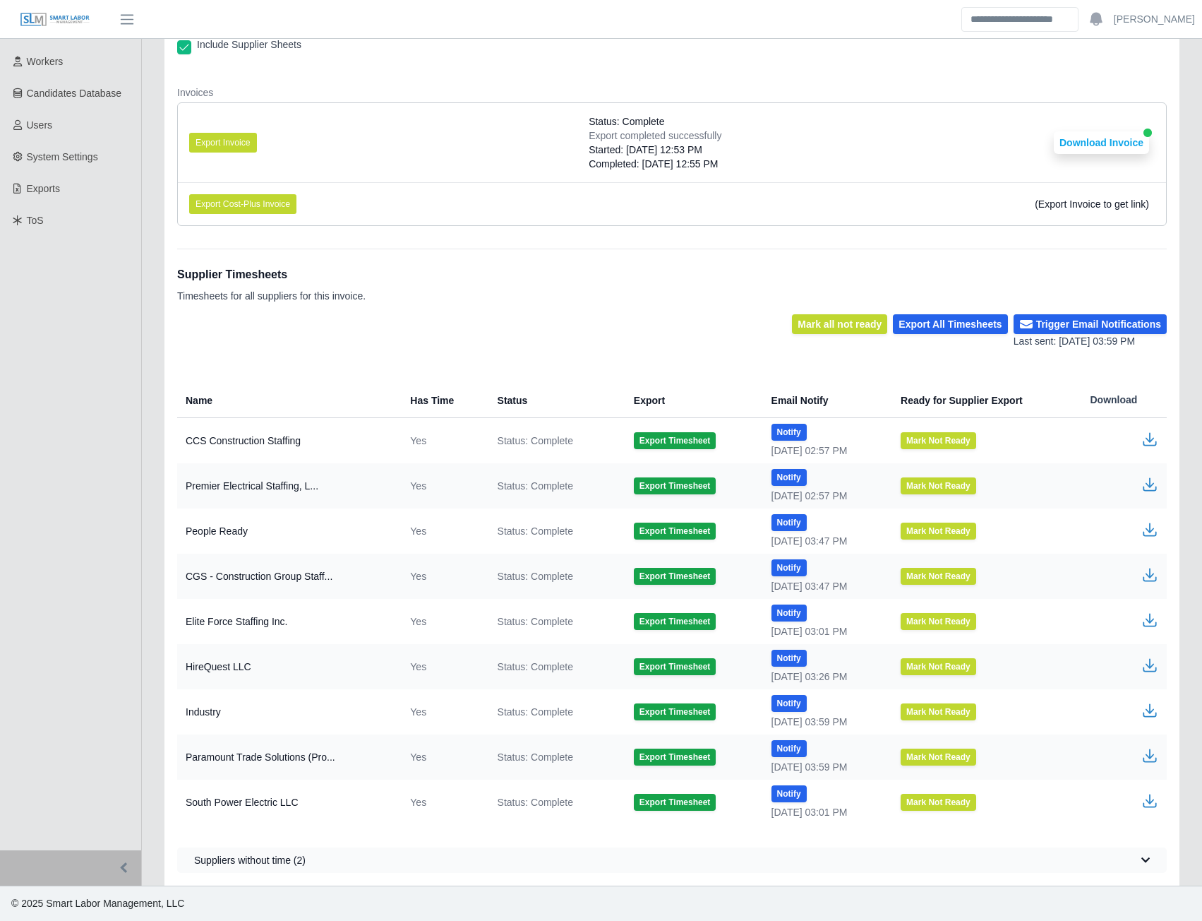
click at [1153, 619] on icon "button" at bounding box center [1150, 618] width 8 height 10
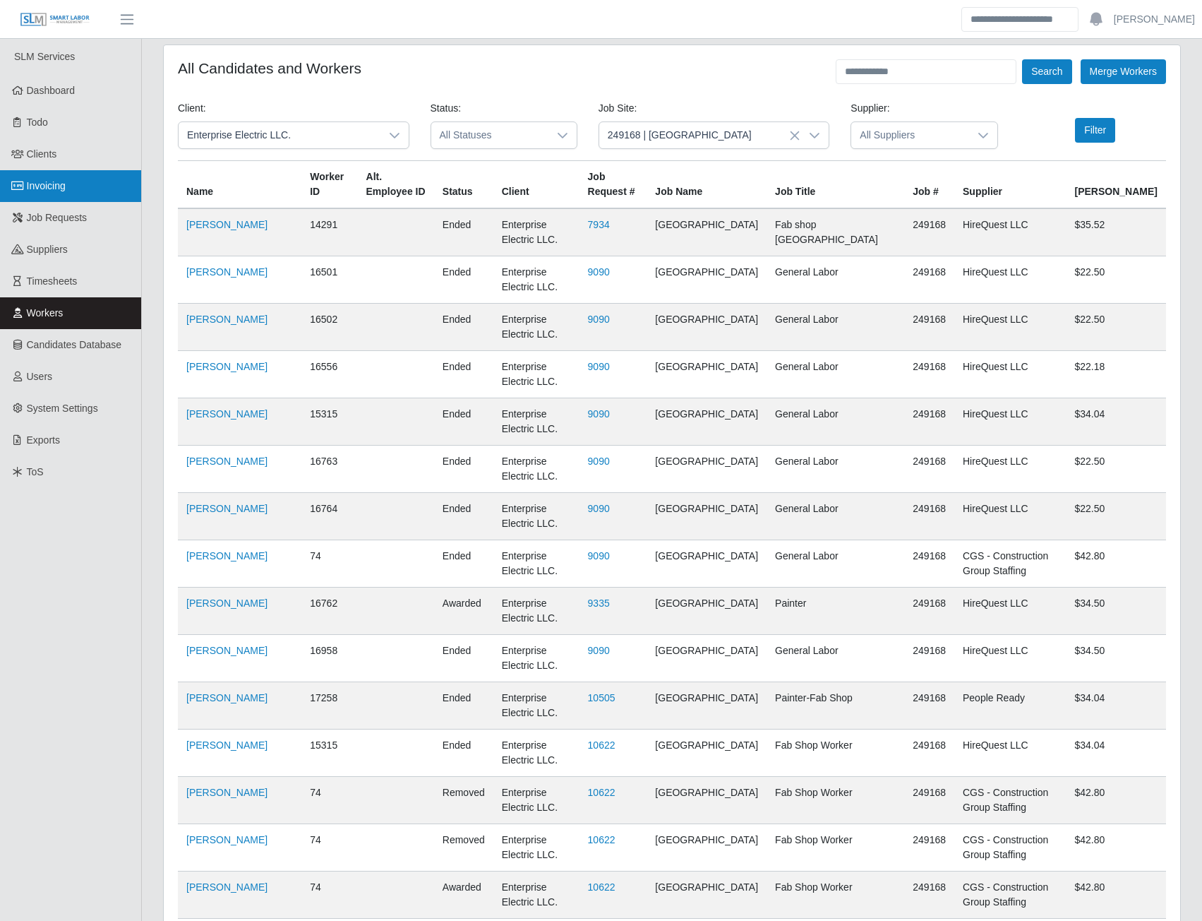
drag, startPoint x: 69, startPoint y: 311, endPoint x: 93, endPoint y: 189, distance: 123.8
click at [69, 311] on link "Workers" at bounding box center [70, 313] width 141 height 32
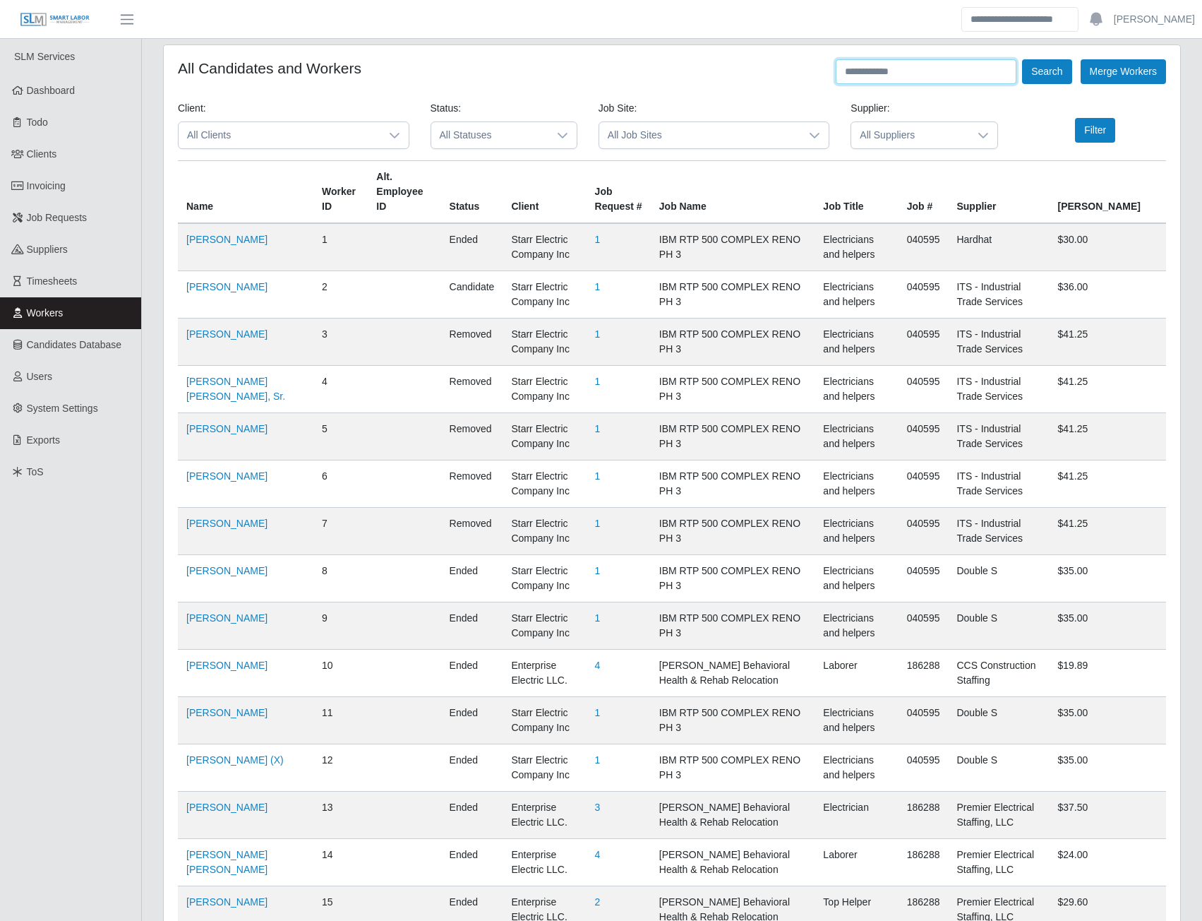
click at [883, 81] on input "text" at bounding box center [926, 71] width 181 height 25
type input "**********"
click at [1022, 59] on button "Search" at bounding box center [1046, 71] width 49 height 25
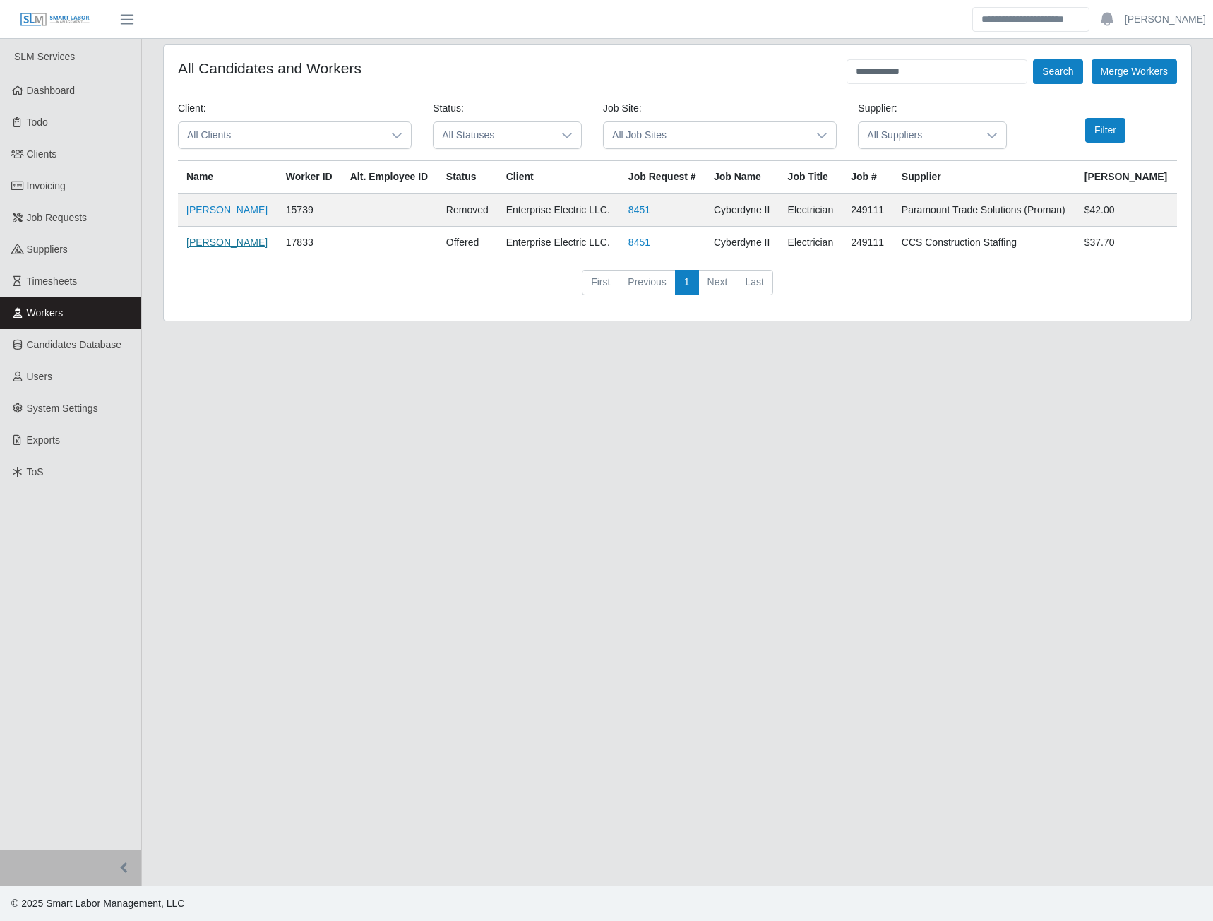
click at [225, 247] on link "[PERSON_NAME]" at bounding box center [226, 242] width 81 height 11
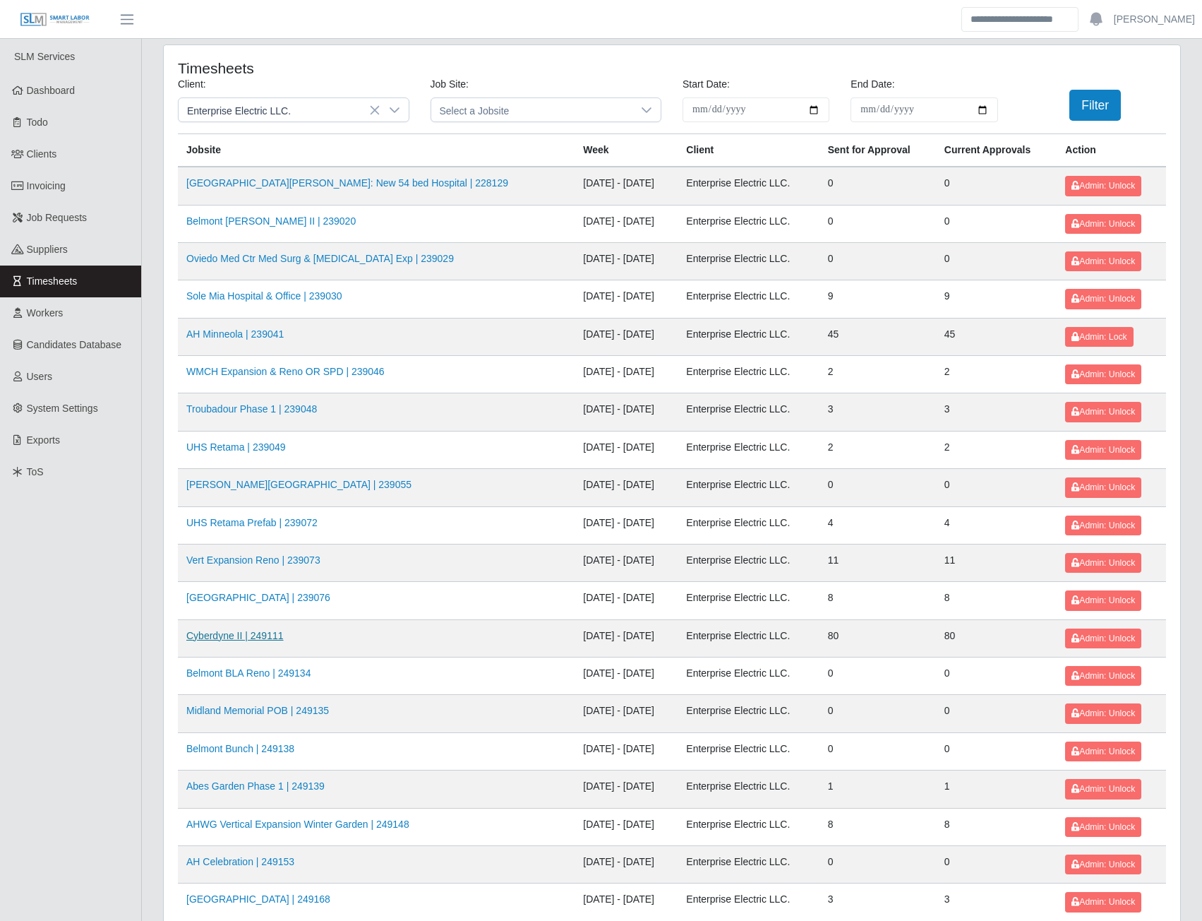
click at [230, 635] on link "Cyberdyne II | 249111" at bounding box center [234, 635] width 97 height 11
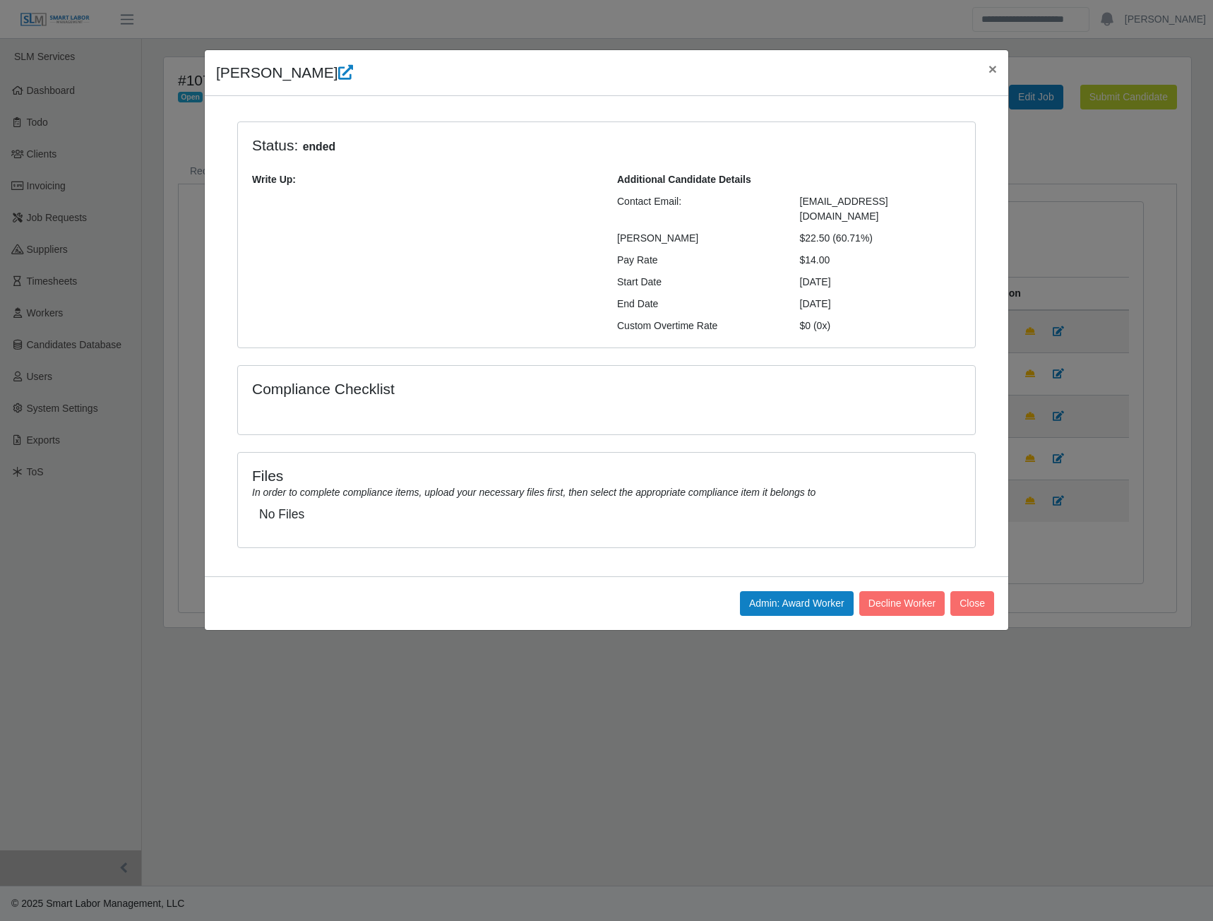
select select "****"
drag, startPoint x: 996, startPoint y: 69, endPoint x: 977, endPoint y: 64, distance: 19.2
click at [996, 69] on span "×" at bounding box center [992, 69] width 8 height 16
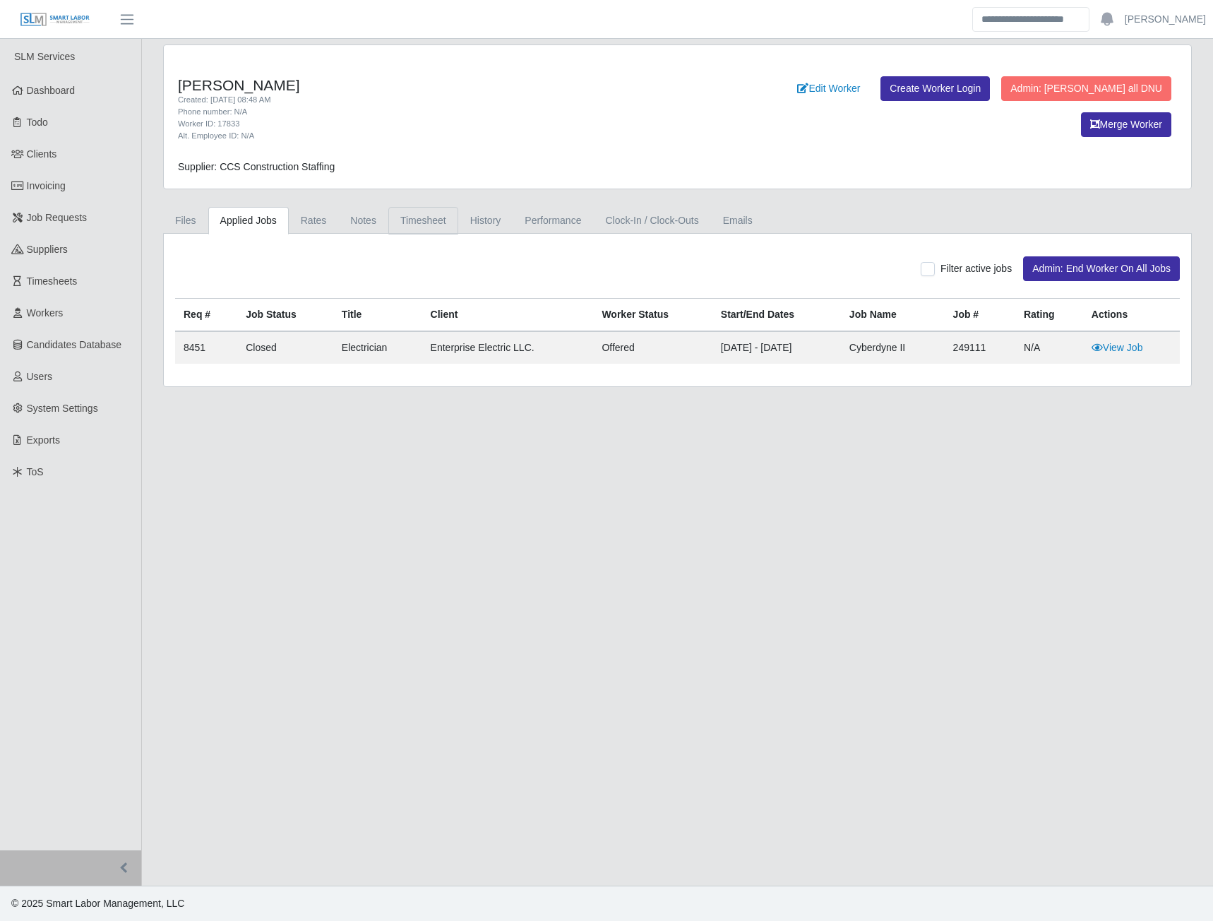
click at [422, 218] on link "Timesheet" at bounding box center [423, 221] width 70 height 28
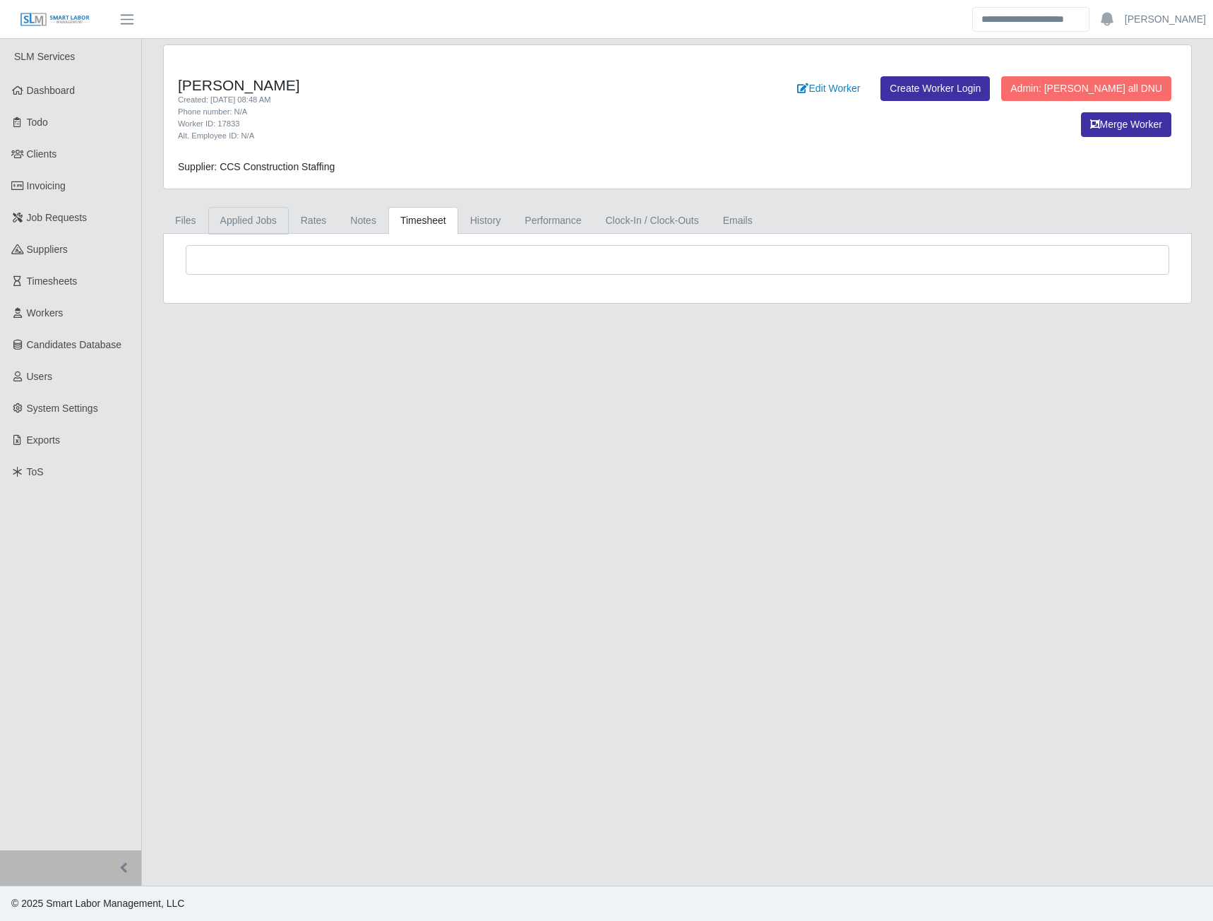
click at [239, 227] on link "Applied Jobs" at bounding box center [248, 221] width 80 height 28
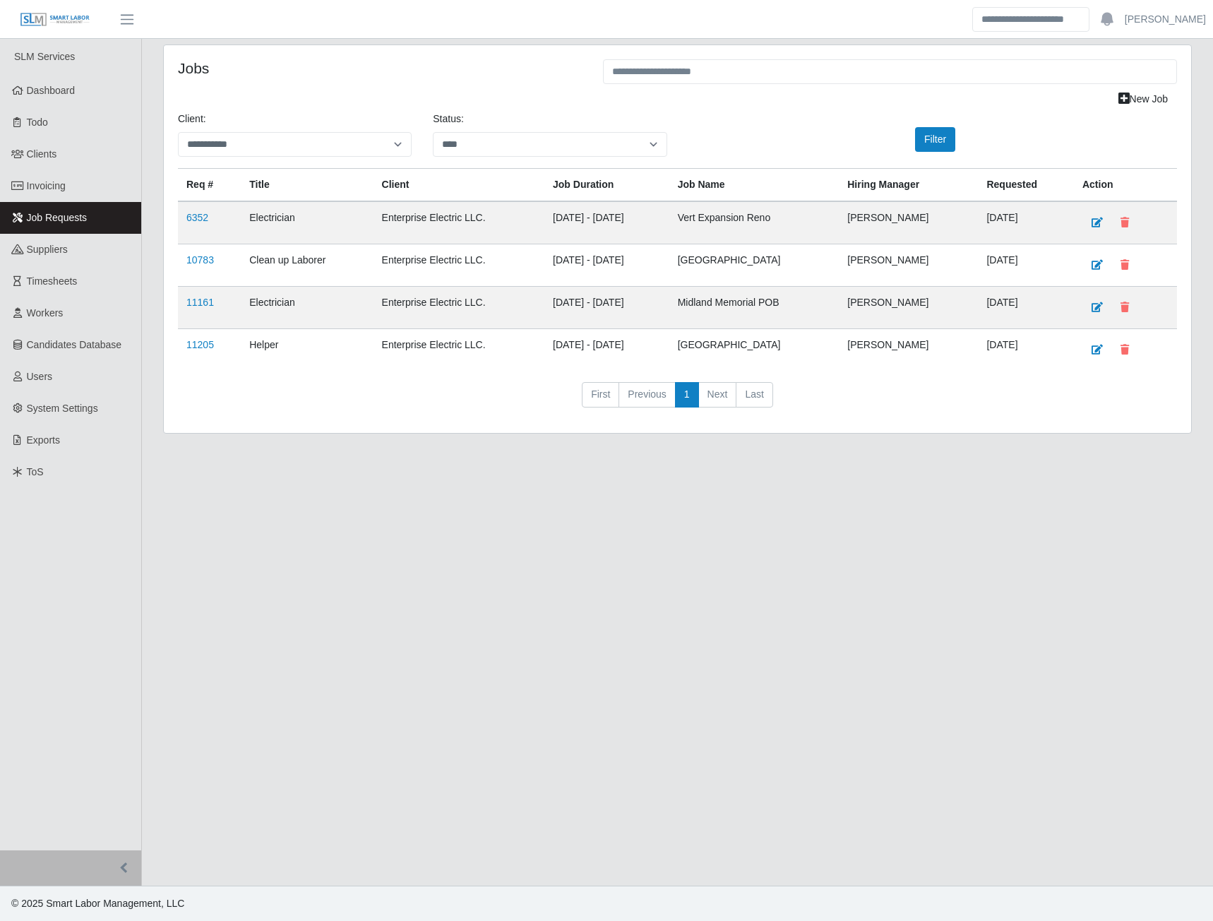
select select "**********"
select select "****"
click at [193, 302] on link "11161" at bounding box center [200, 302] width 28 height 11
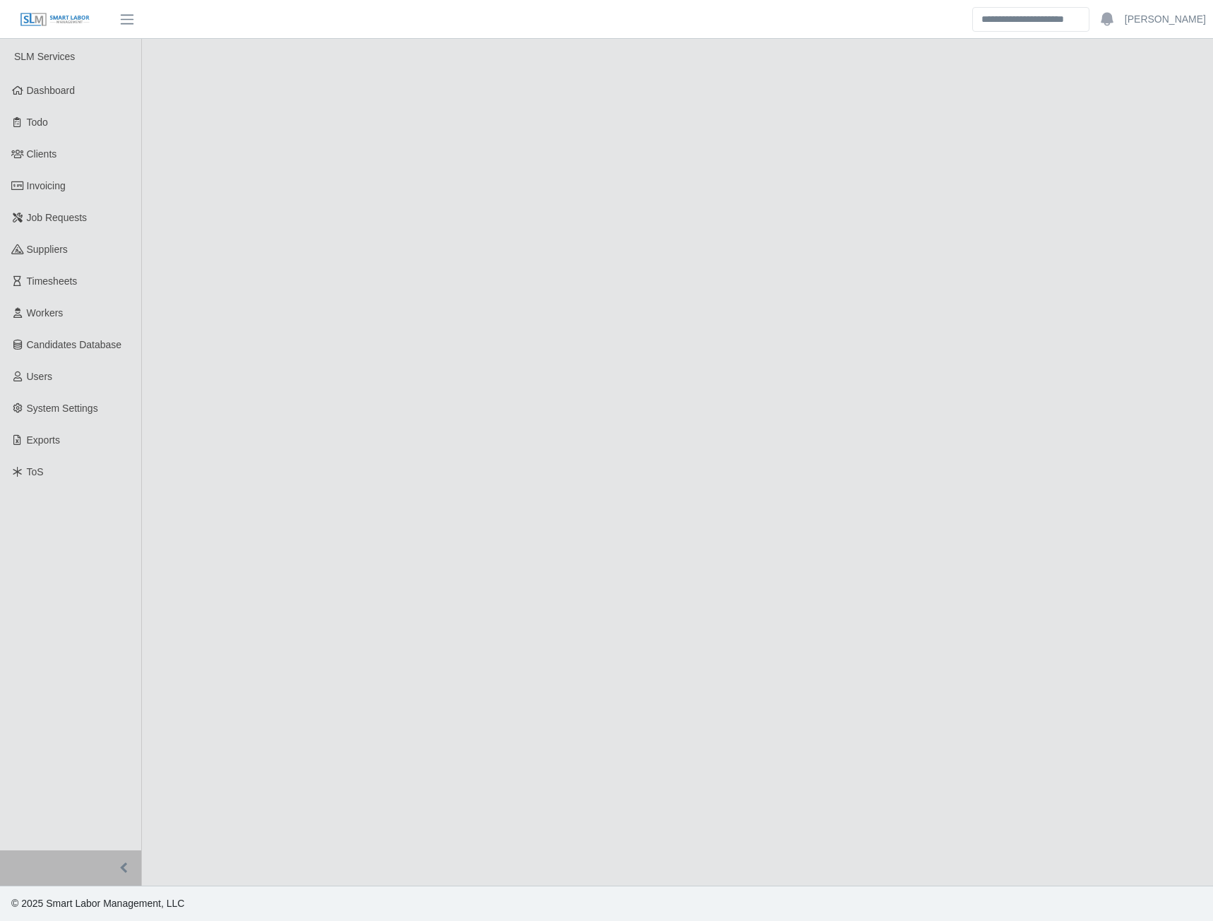
select select "****"
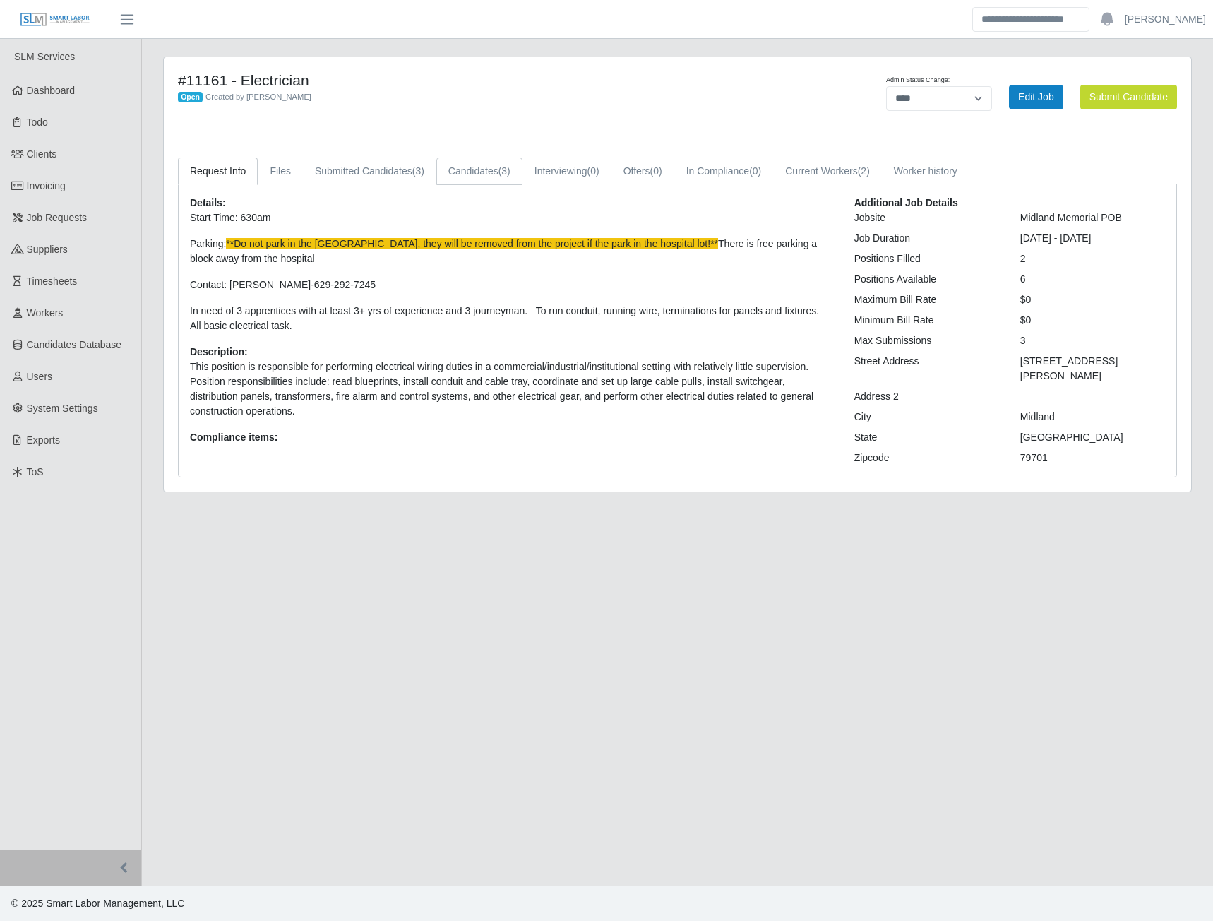
click at [462, 173] on link "Candidates (3)" at bounding box center [479, 171] width 86 height 28
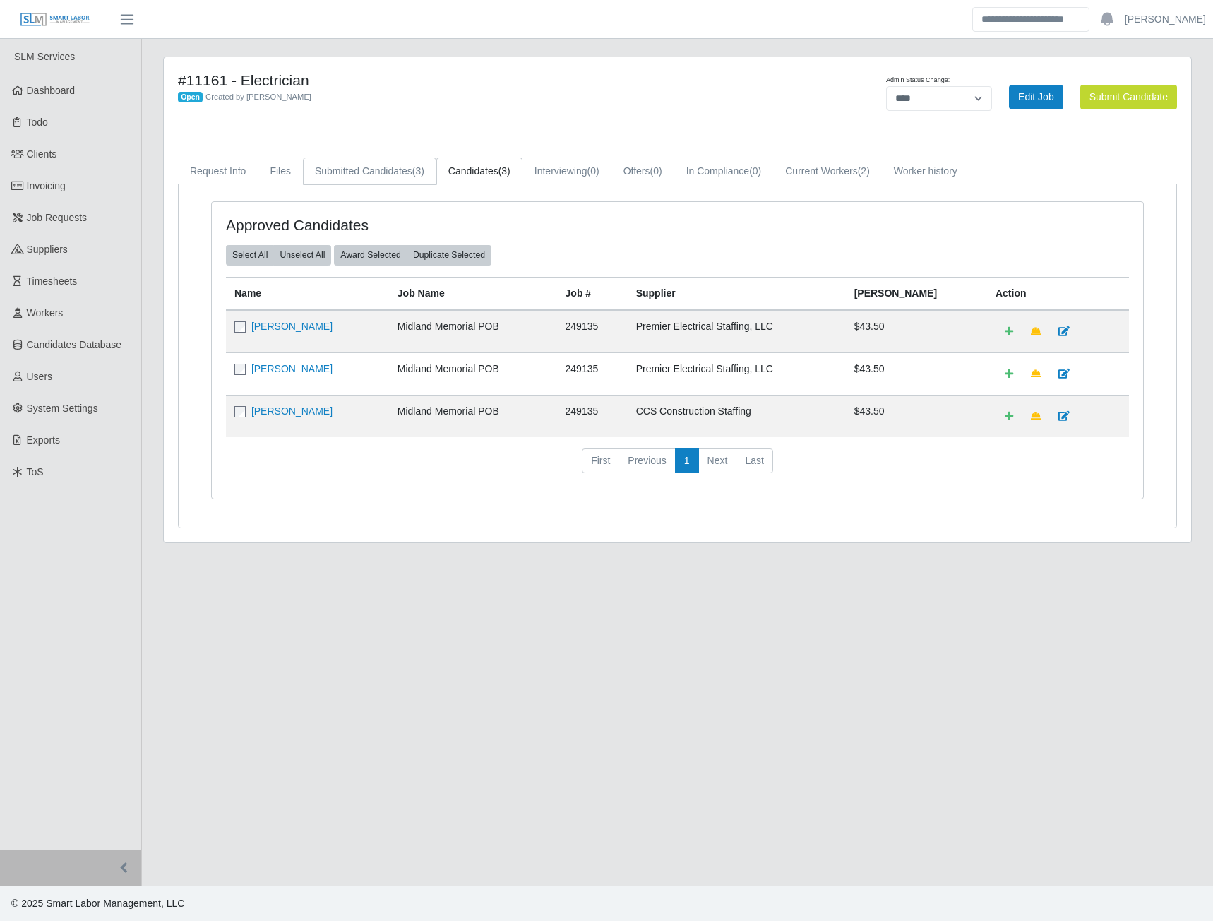
click at [379, 173] on link "Submitted Candidates (3)" at bounding box center [369, 171] width 133 height 28
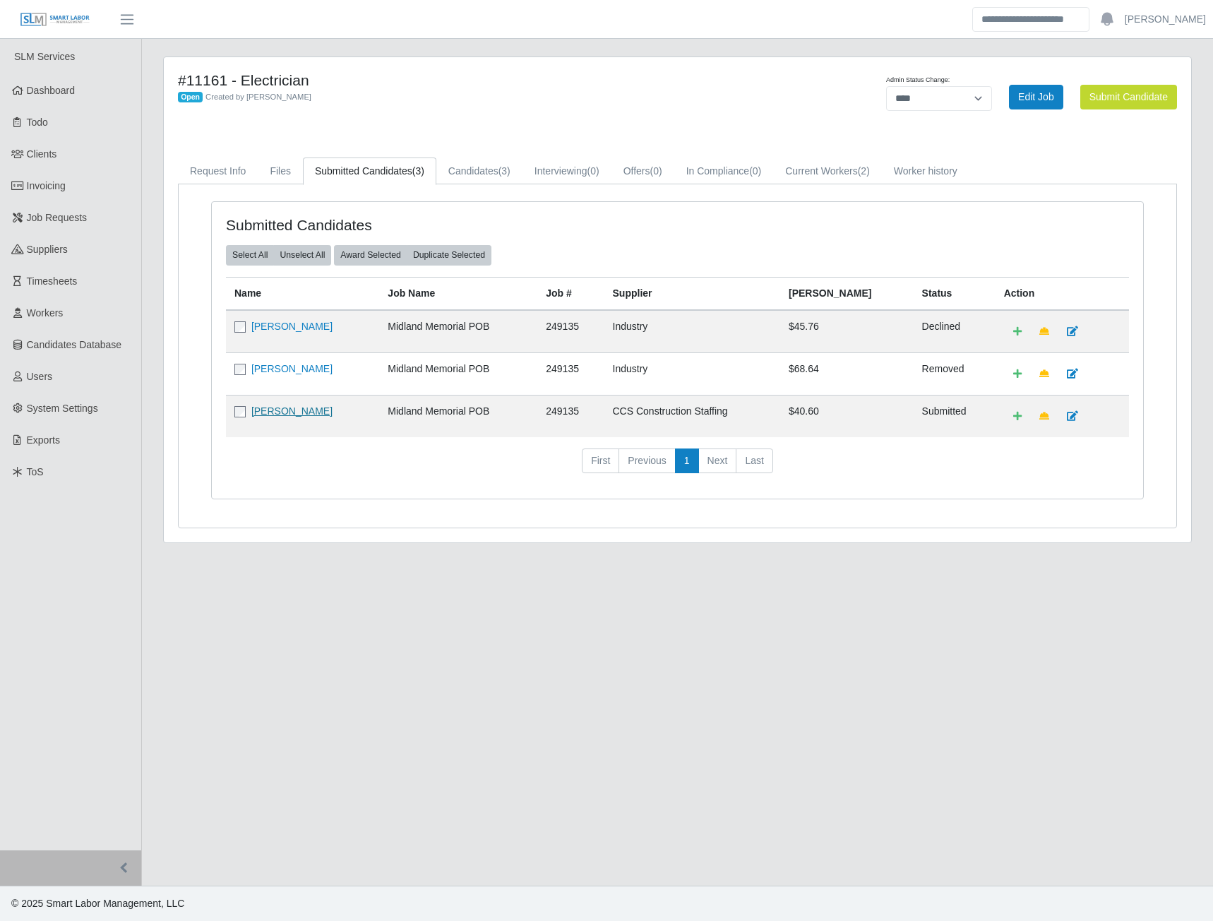
click at [286, 413] on link "[PERSON_NAME]" at bounding box center [291, 410] width 81 height 11
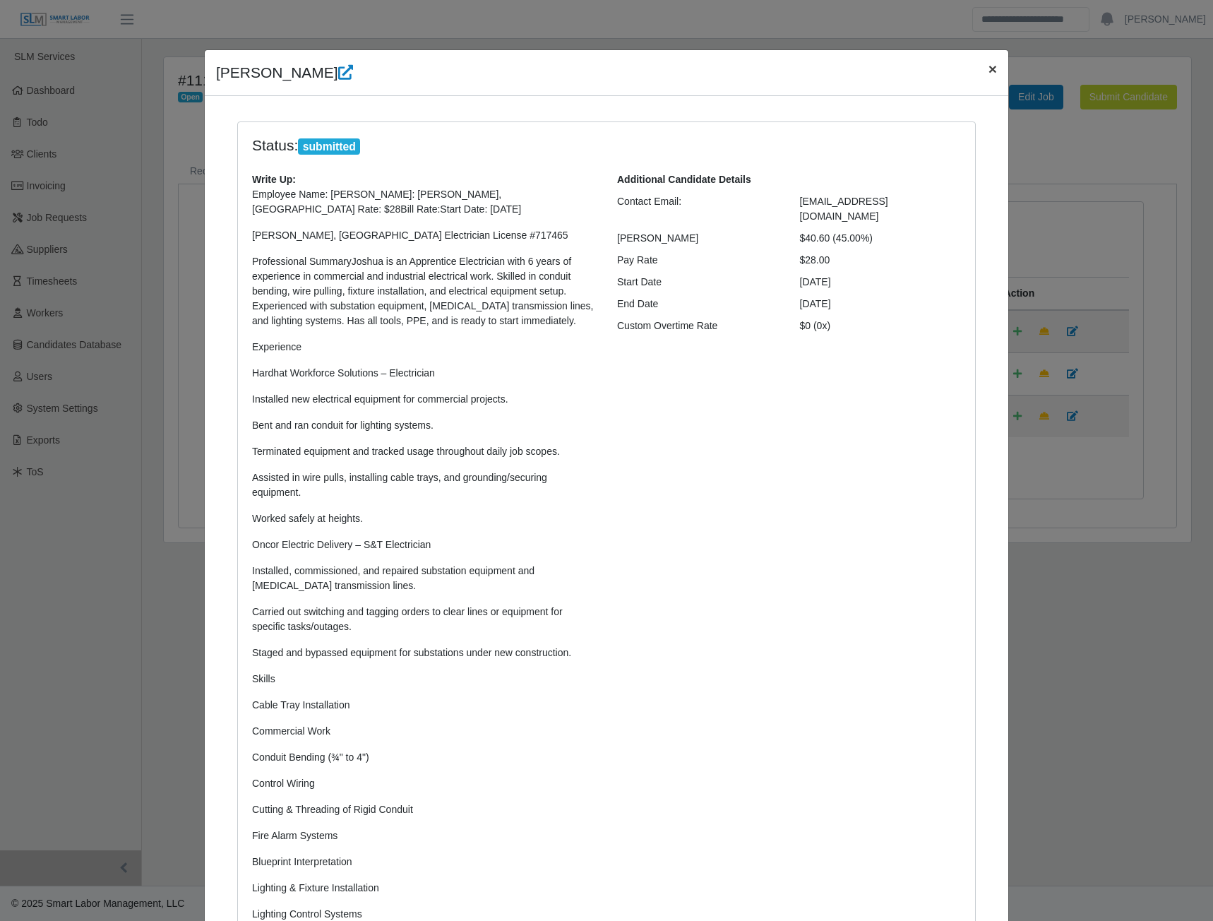
click at [988, 67] on span "×" at bounding box center [992, 69] width 8 height 16
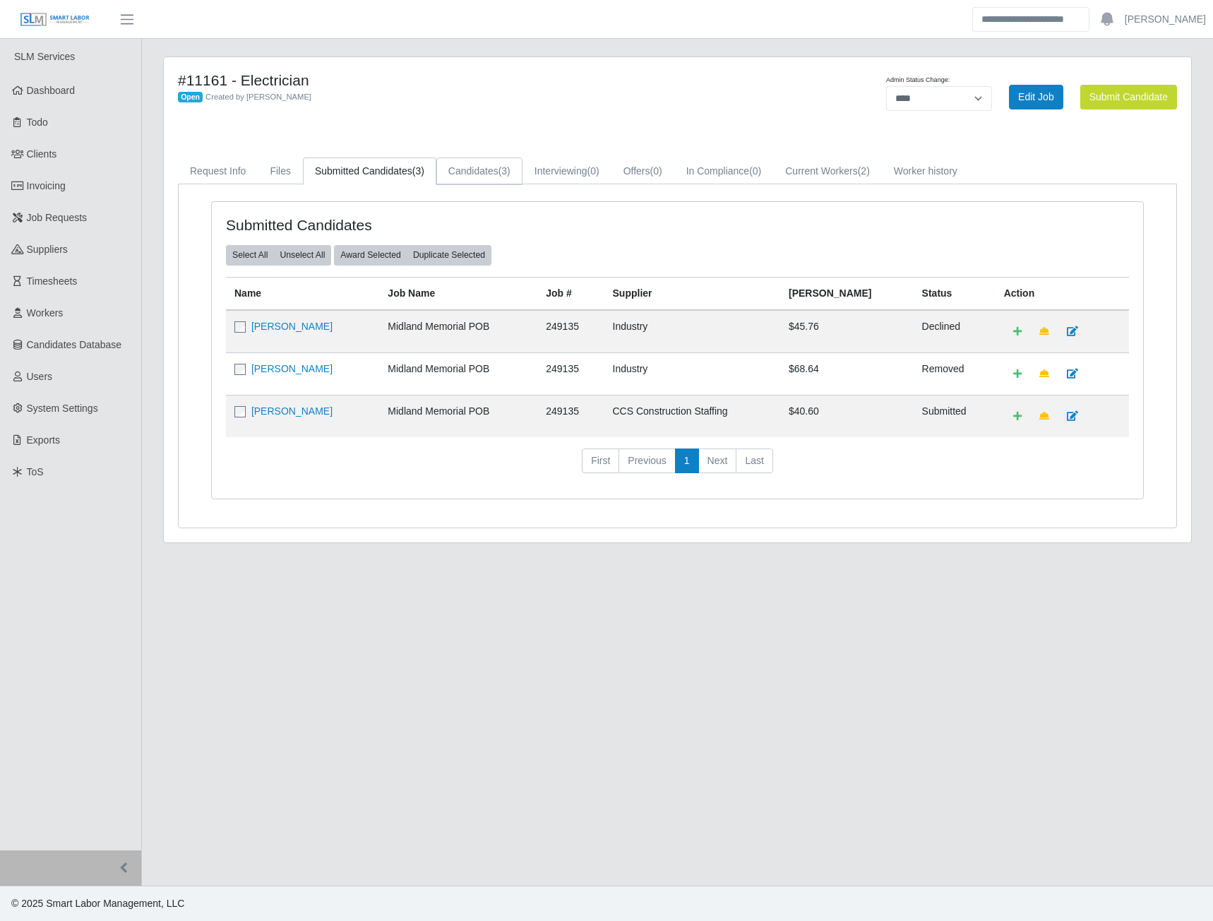
click at [484, 174] on link "Candidates (3)" at bounding box center [479, 171] width 86 height 28
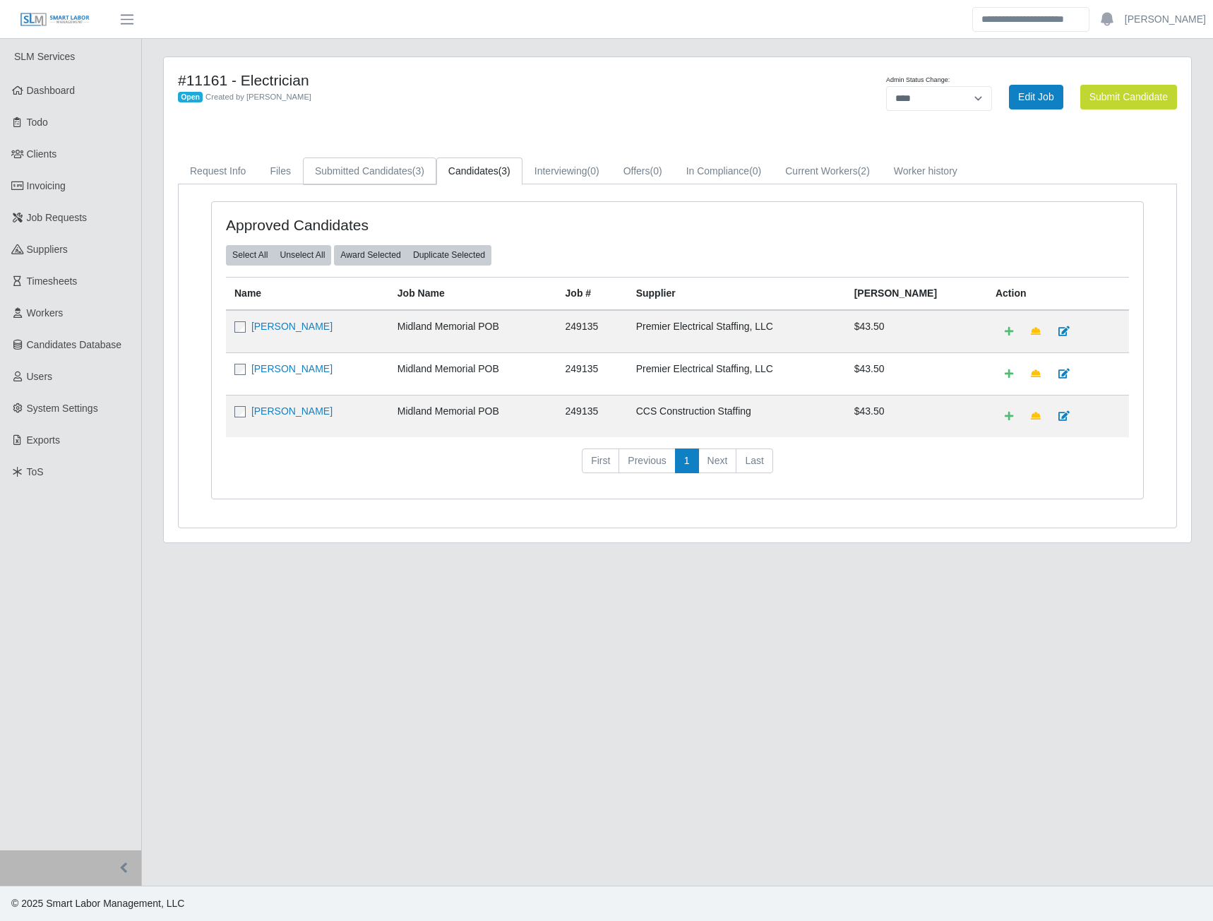
click at [400, 175] on link "Submitted Candidates (3)" at bounding box center [369, 171] width 133 height 28
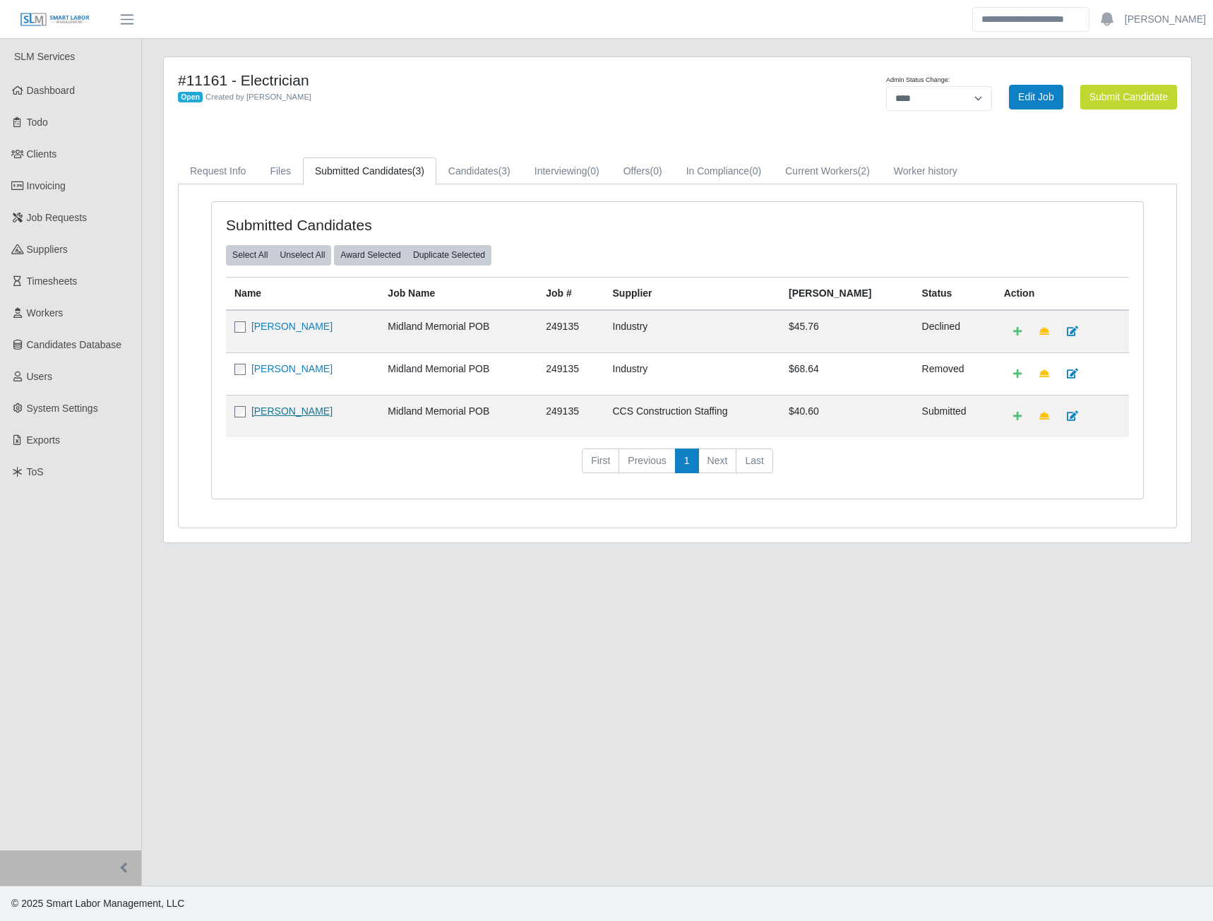
click at [292, 414] on link "[PERSON_NAME]" at bounding box center [291, 410] width 81 height 11
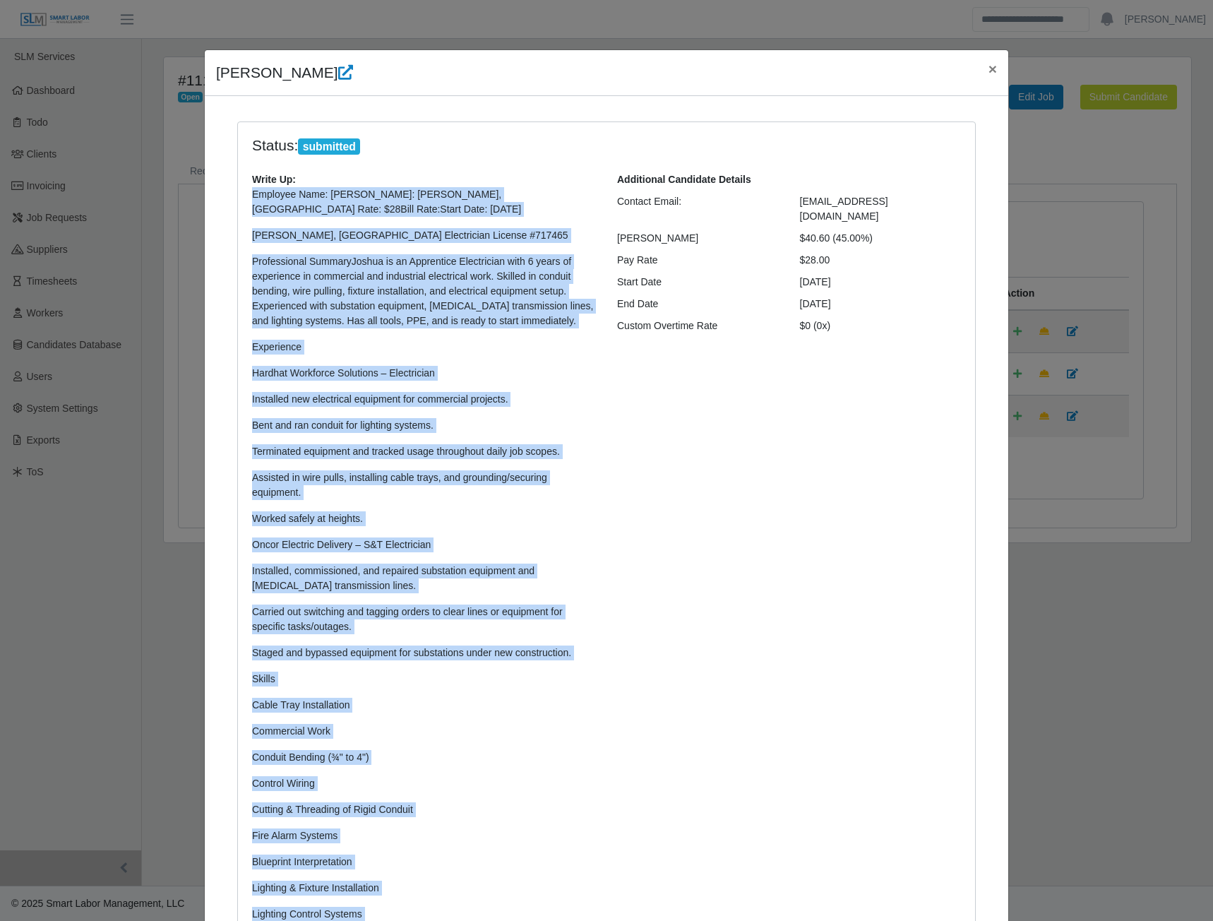
drag, startPoint x: 314, startPoint y: 590, endPoint x: 246, endPoint y: 192, distance: 403.4
click at [246, 192] on div "Write Up: Employee Name: [PERSON_NAME]: [PERSON_NAME], [GEOGRAPHIC_DATA] Rate: …" at bounding box center [423, 617] width 365 height 891
copy p "Loremips Dolo: Sitame ConsecTeturadi: Elitse, DOEiu Temp: $77Inci Utla:Etdol Ma…"
click at [988, 73] on span "×" at bounding box center [992, 69] width 8 height 16
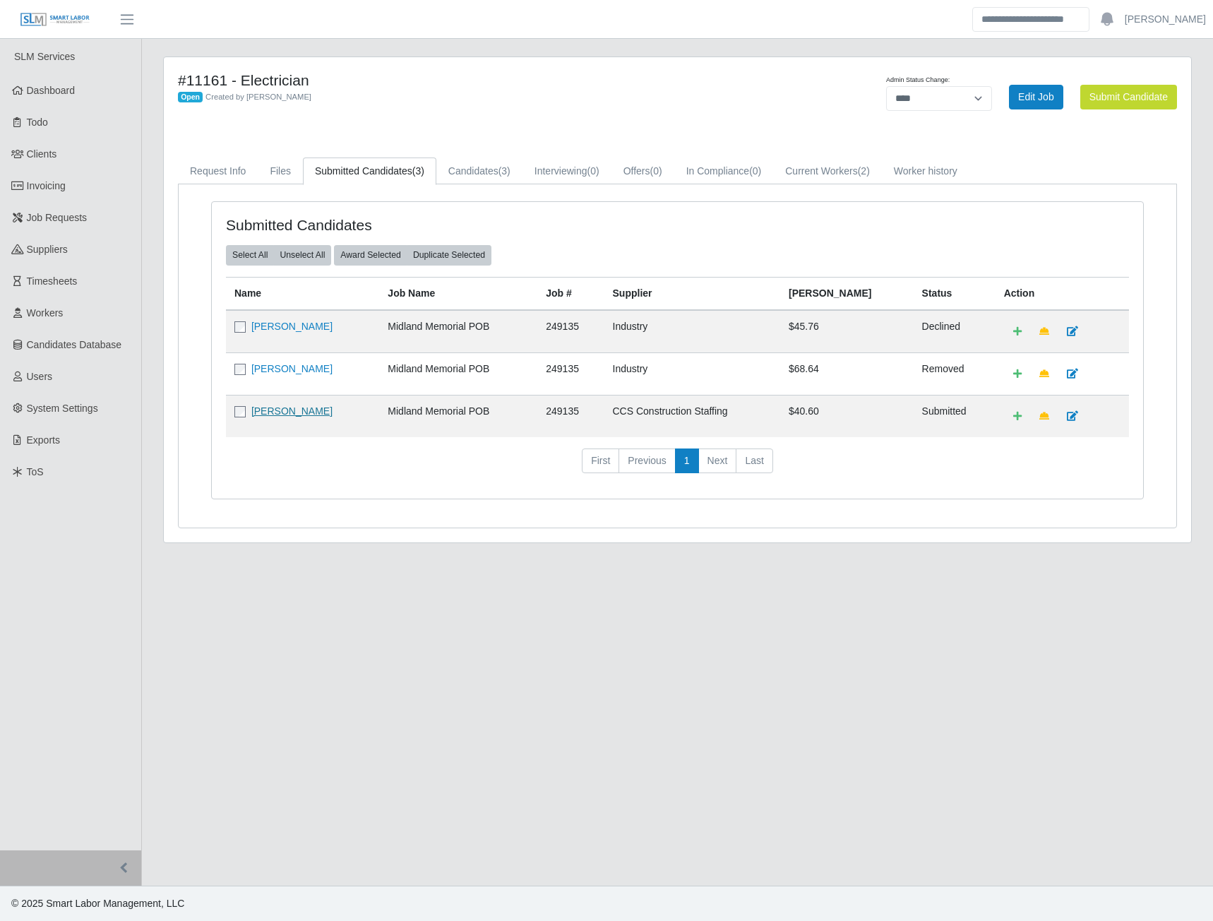
click at [278, 412] on link "[PERSON_NAME]" at bounding box center [291, 410] width 81 height 11
